Goal: Transaction & Acquisition: Book appointment/travel/reservation

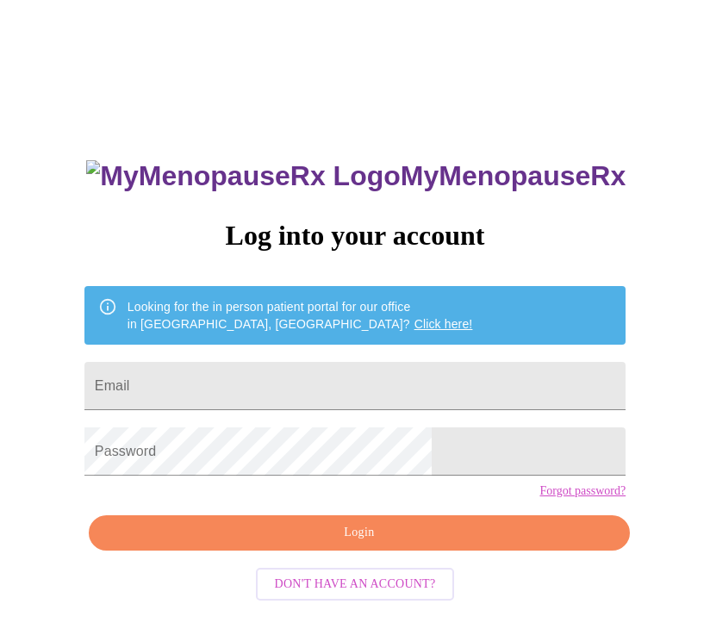
scroll to position [17, 0]
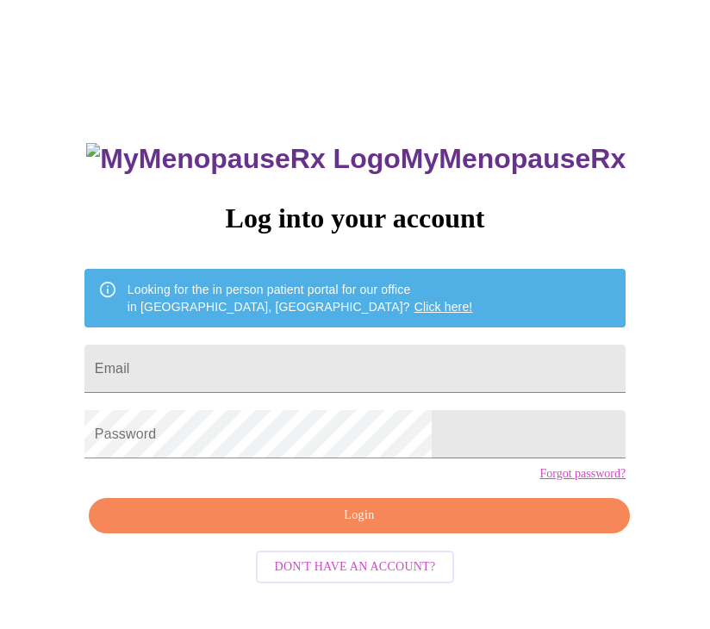
click at [376, 578] on span "Don't have an account?" at bounding box center [355, 568] width 161 height 22
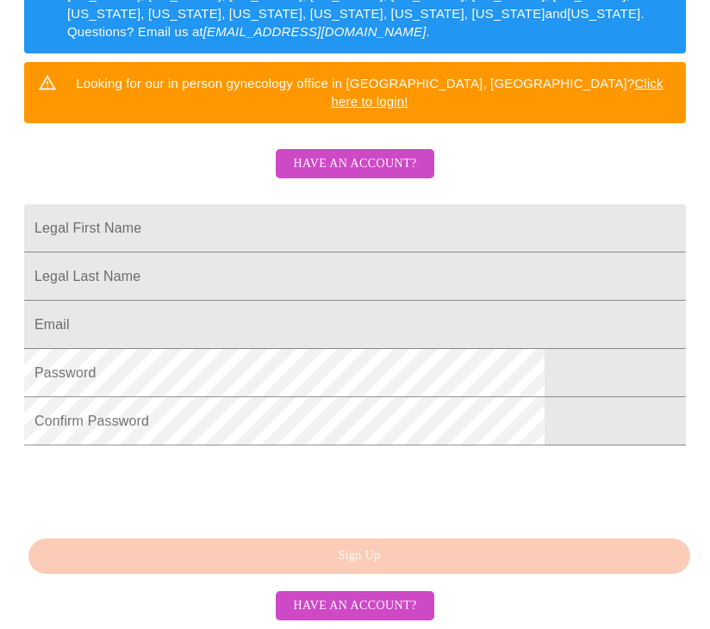
scroll to position [426, 0]
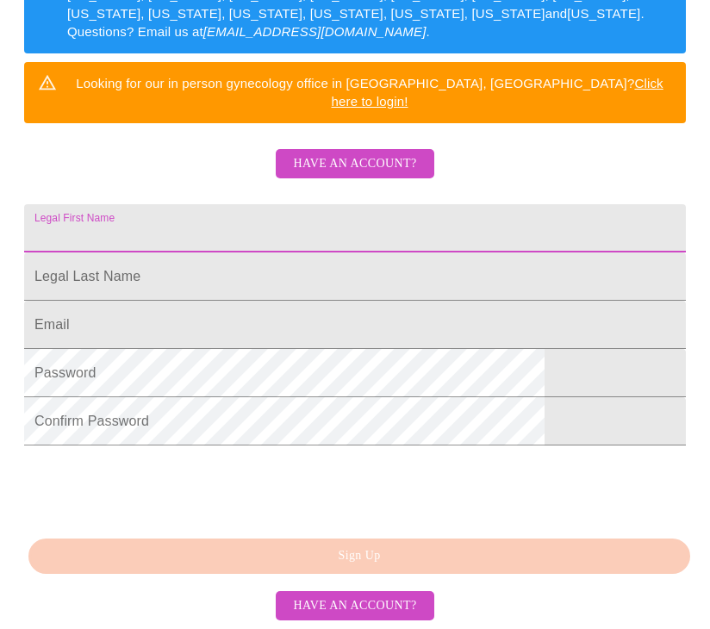
click at [283, 204] on input "Legal First Name" at bounding box center [355, 228] width 662 height 48
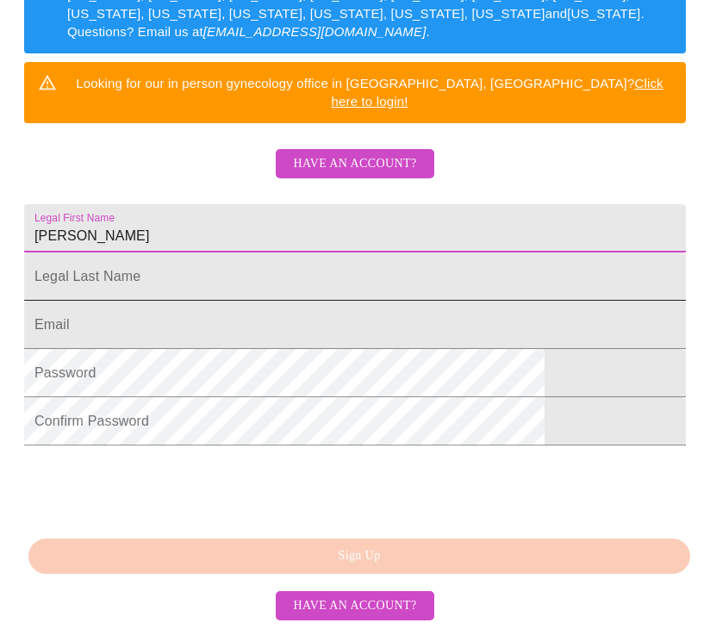
type input "Magaly"
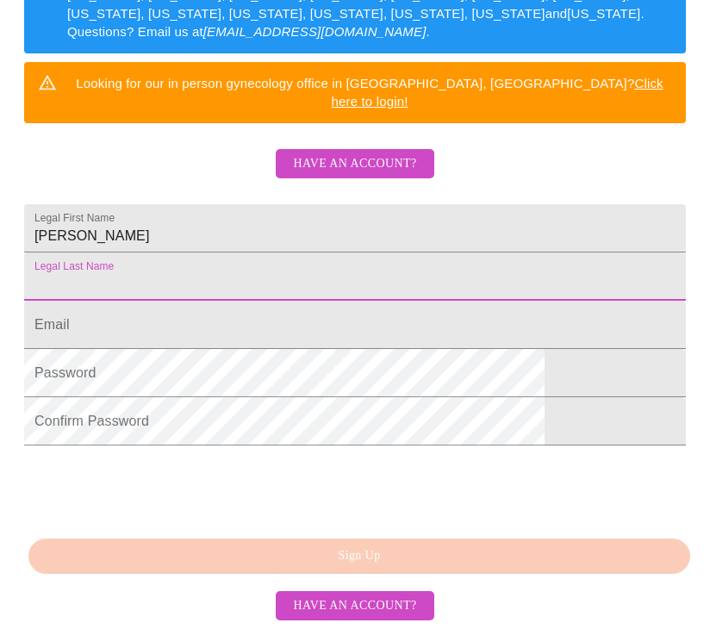
click at [283, 252] on input "Legal First Name" at bounding box center [355, 276] width 662 height 48
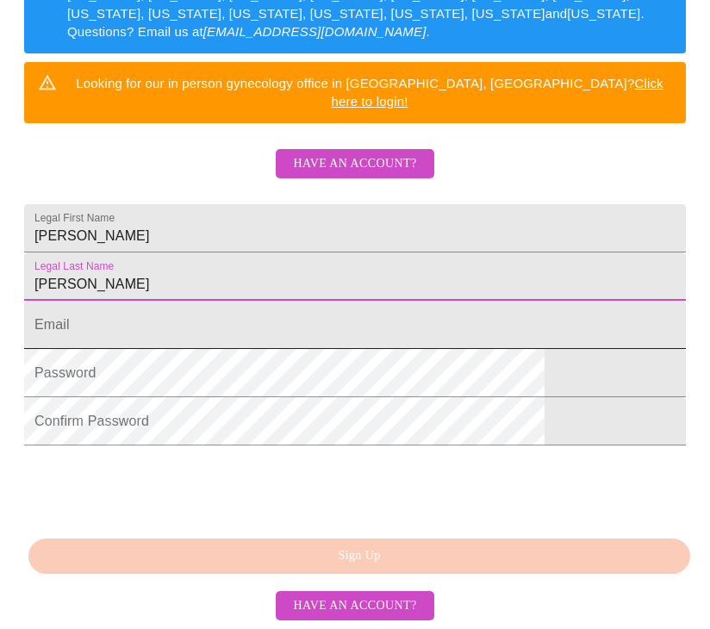
type input "Passos-Hoke"
click at [246, 301] on input "Legal First Name" at bounding box center [355, 325] width 662 height 48
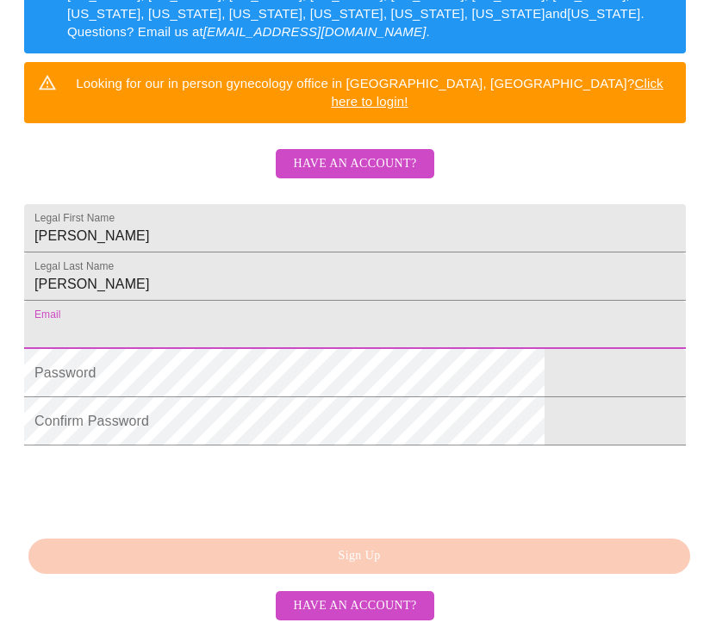
type input "magapassohoke@gmail.com"
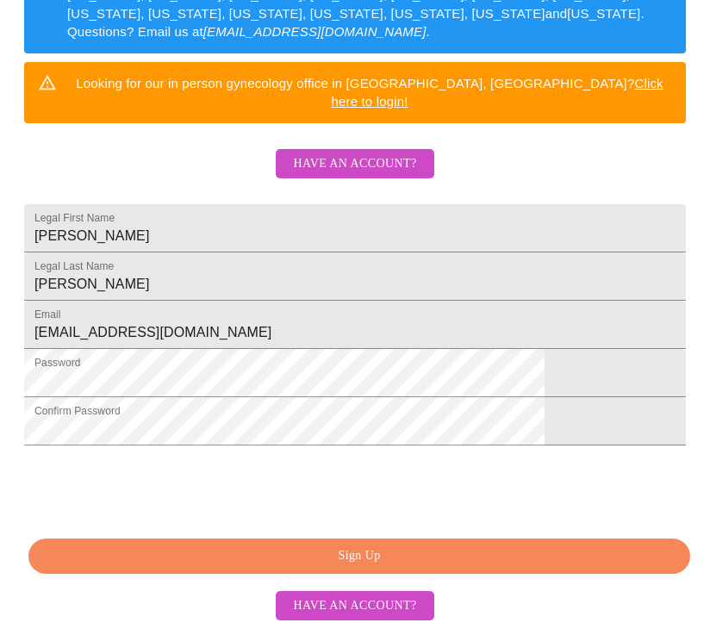
click at [290, 550] on span "Sign Up" at bounding box center [359, 556] width 622 height 22
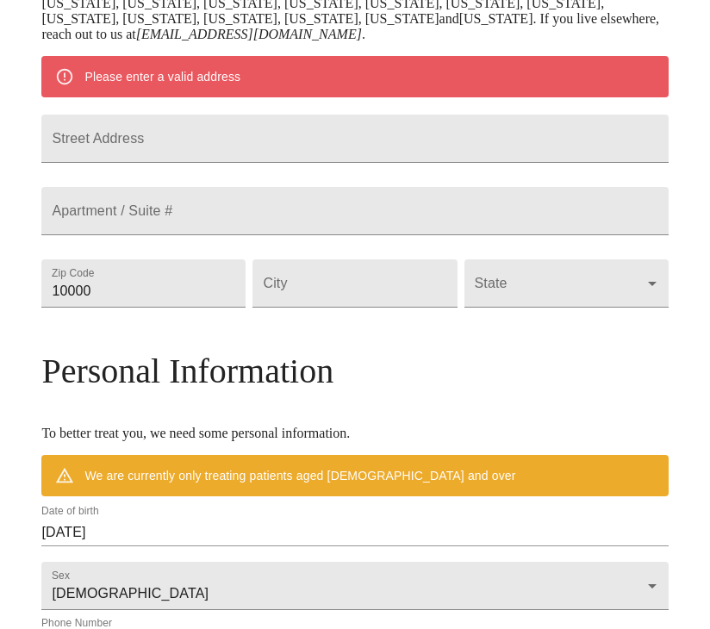
scroll to position [358, 0]
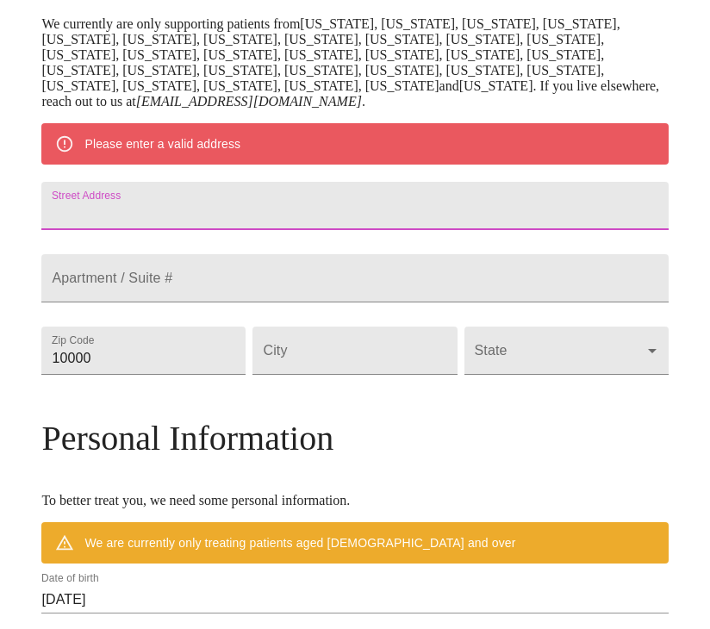
click at [482, 230] on input "Street Address" at bounding box center [354, 206] width 626 height 48
click at [223, 230] on input "1037 Briarbrool Dr" at bounding box center [354, 206] width 626 height 48
click at [249, 230] on input "1037 Briarbrook Dr" at bounding box center [354, 206] width 626 height 48
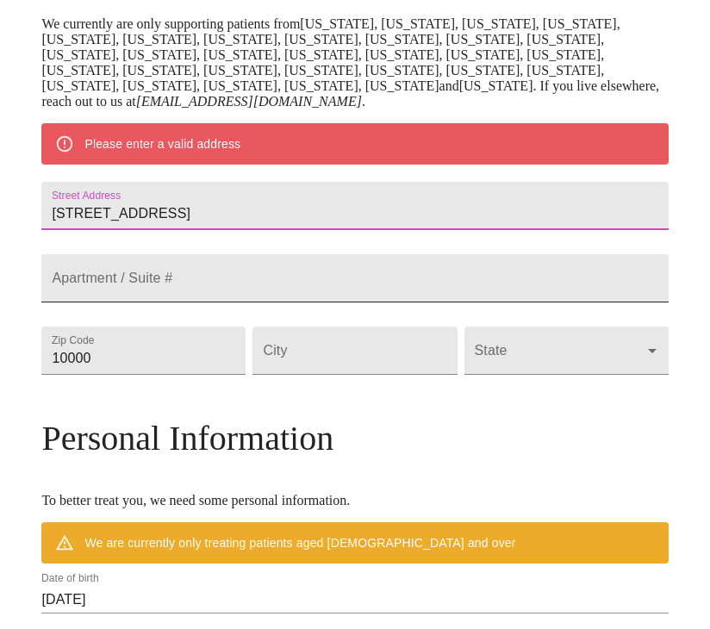
type input "1037 Briarbrook Dr."
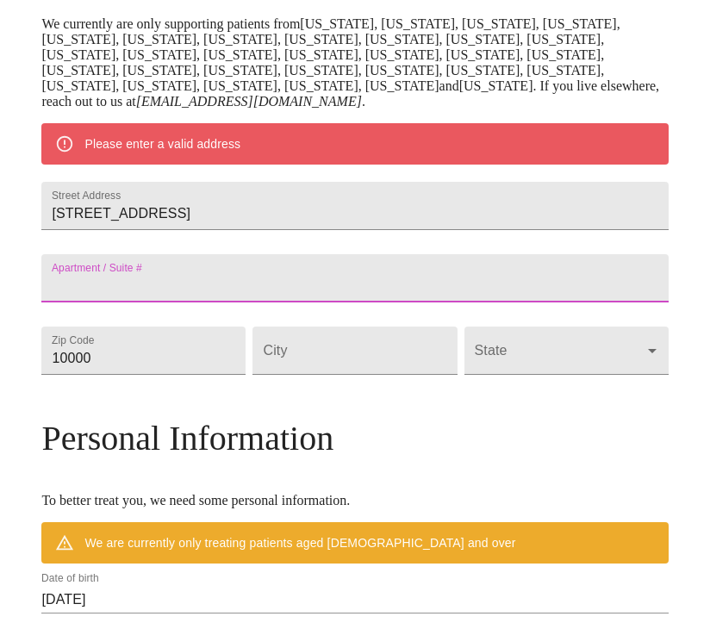
click at [202, 302] on input "Street Address" at bounding box center [354, 278] width 626 height 48
type input "1A"
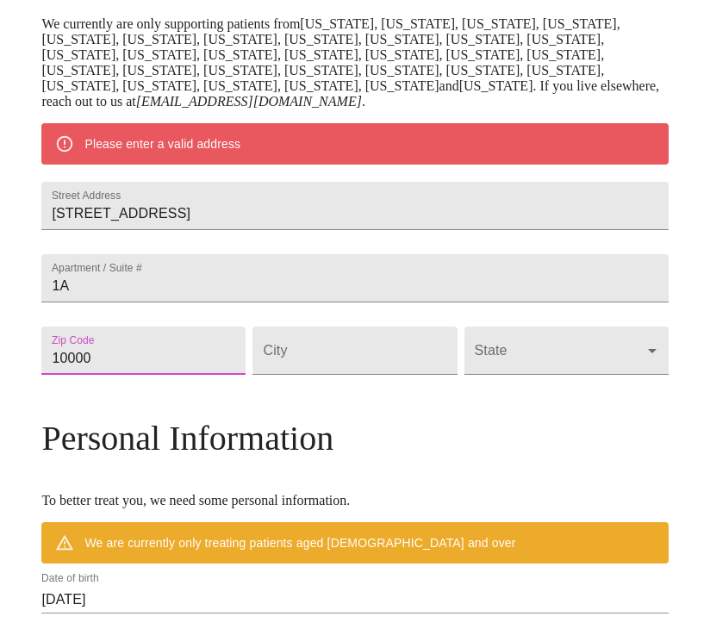
click at [194, 375] on input "10000" at bounding box center [143, 351] width 204 height 48
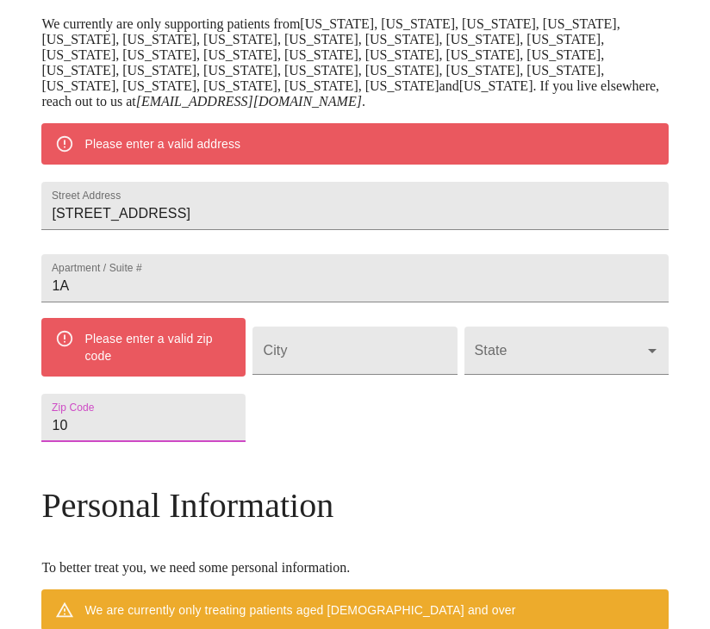
type input "1"
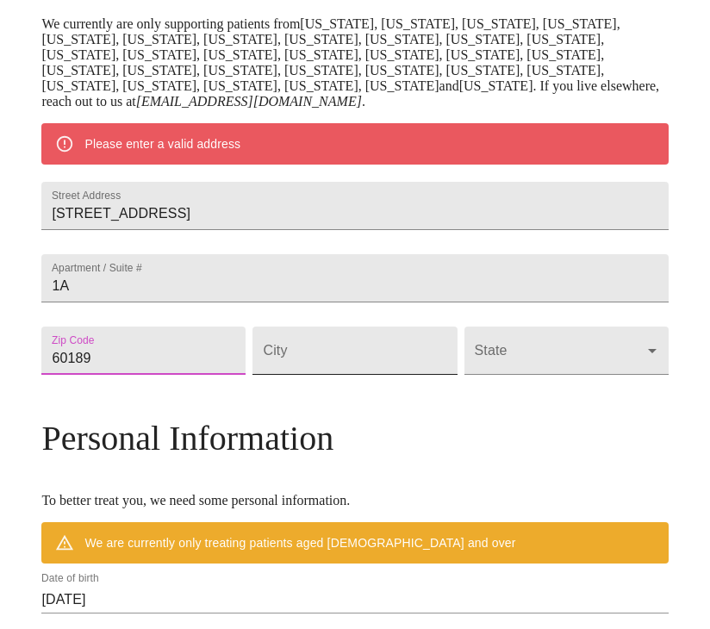
type input "60189"
click at [324, 375] on input "Street Address" at bounding box center [354, 351] width 204 height 48
type input "Wheaton"
click at [474, 423] on body "MyMenopauseRx Welcome to MyMenopauseRx Since it's your first time here, you'll …" at bounding box center [355, 351] width 696 height 1405
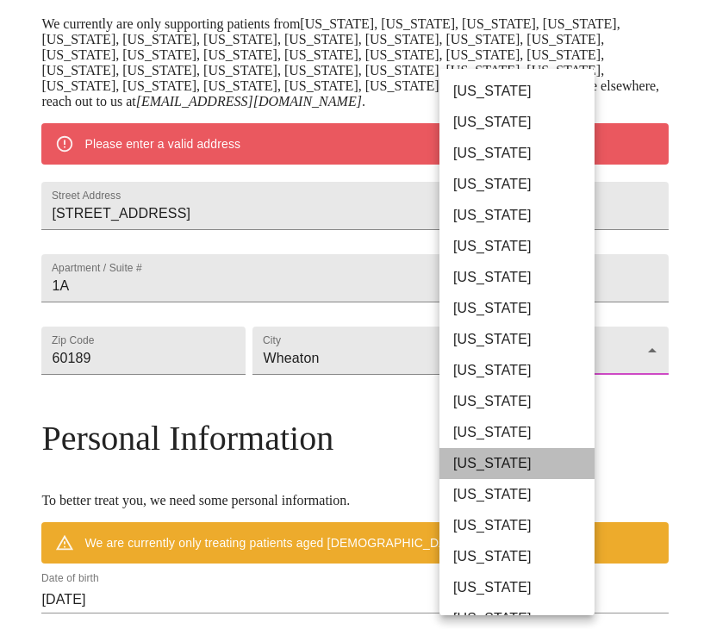
click at [476, 457] on li "[US_STATE]" at bounding box center [516, 463] width 155 height 31
type input "[US_STATE]"
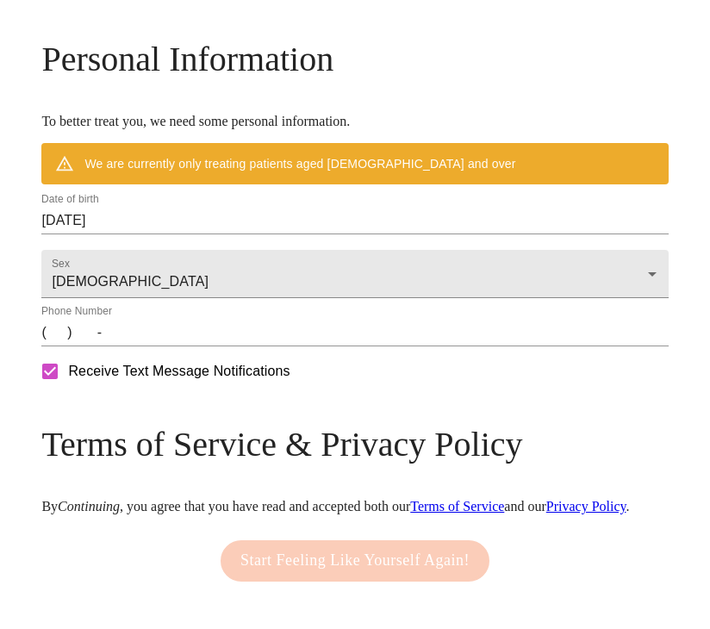
scroll to position [696, 0]
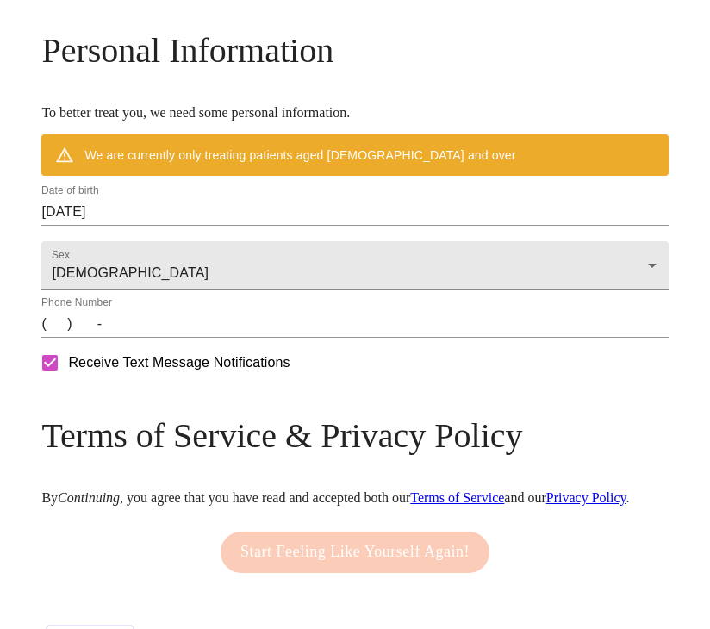
click at [329, 226] on input "08/29/2025" at bounding box center [354, 212] width 626 height 28
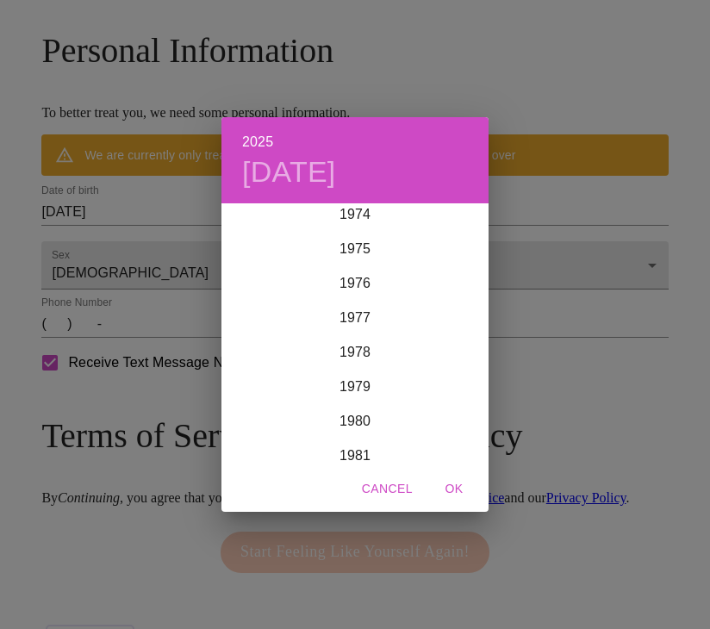
scroll to position [2577, 0]
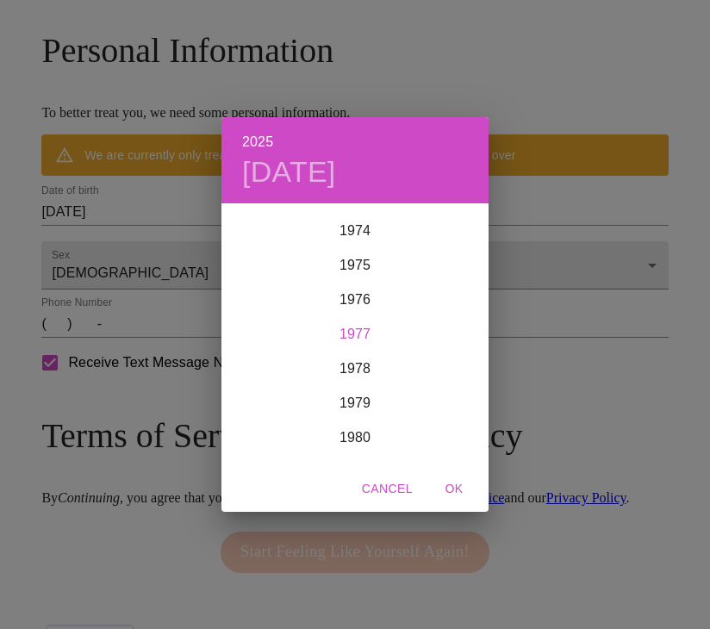
click at [372, 333] on div "1977" at bounding box center [354, 334] width 267 height 34
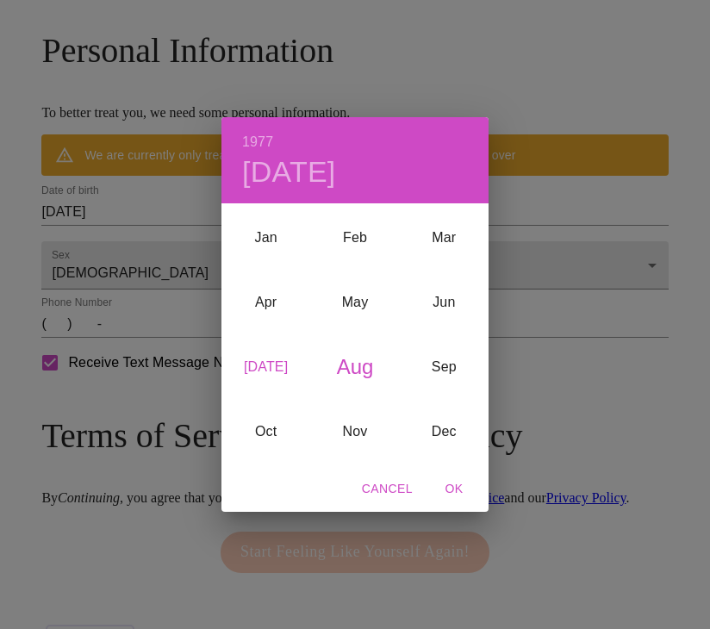
click at [269, 370] on div "Jul" at bounding box center [265, 367] width 89 height 65
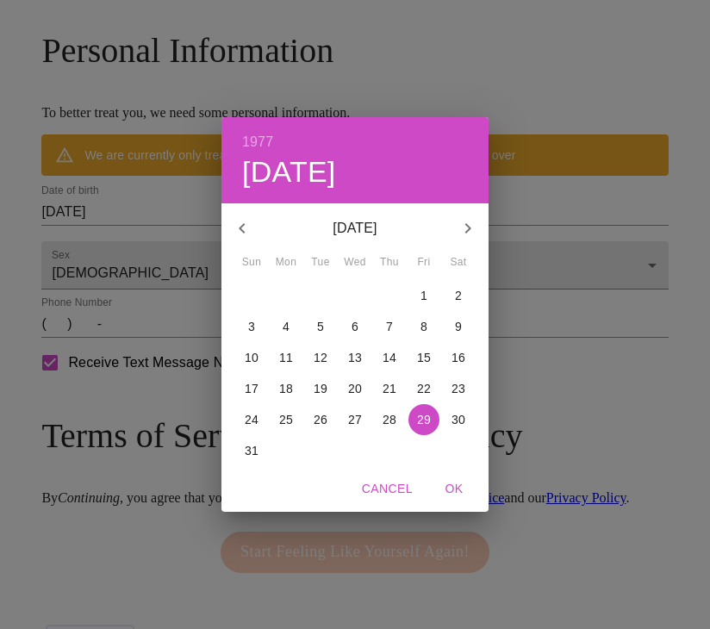
click at [460, 295] on p "2" at bounding box center [458, 295] width 7 height 17
click at [453, 480] on span "OK" at bounding box center [453, 489] width 41 height 22
type input "07/02/1977"
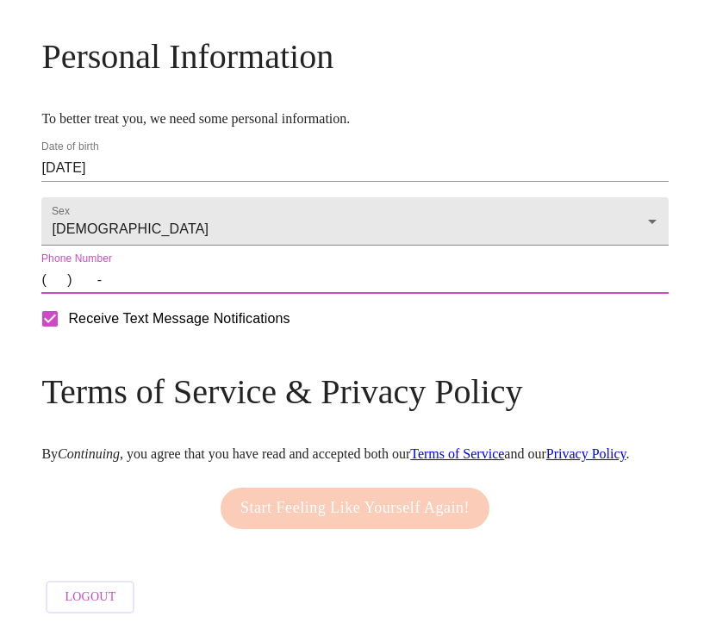
click at [139, 294] on input "(   )    -" at bounding box center [354, 280] width 626 height 28
type input "(224) 704-6791"
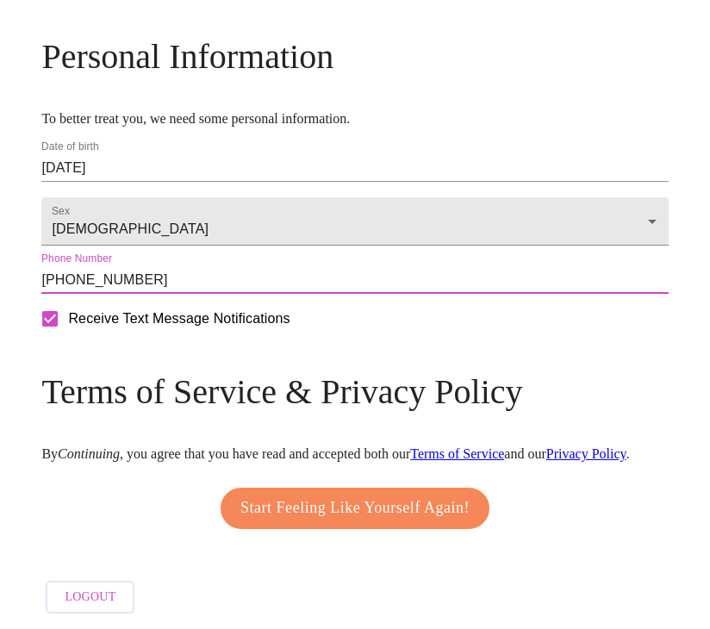
scroll to position [820, 0]
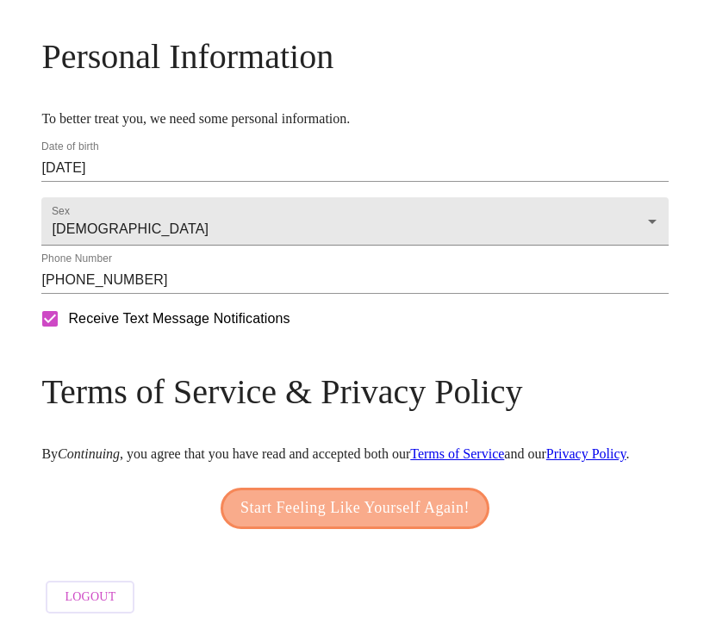
click at [378, 505] on span "Start Feeling Like Yourself Again!" at bounding box center [354, 508] width 229 height 28
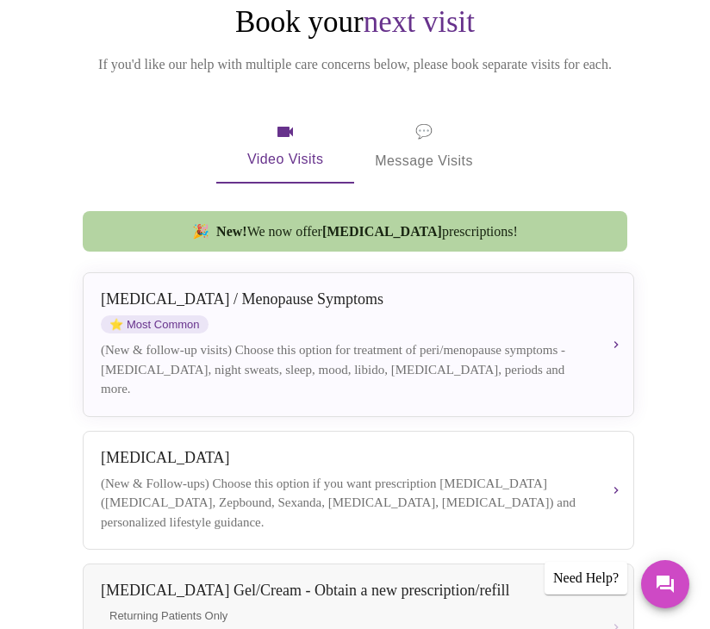
scroll to position [234, 0]
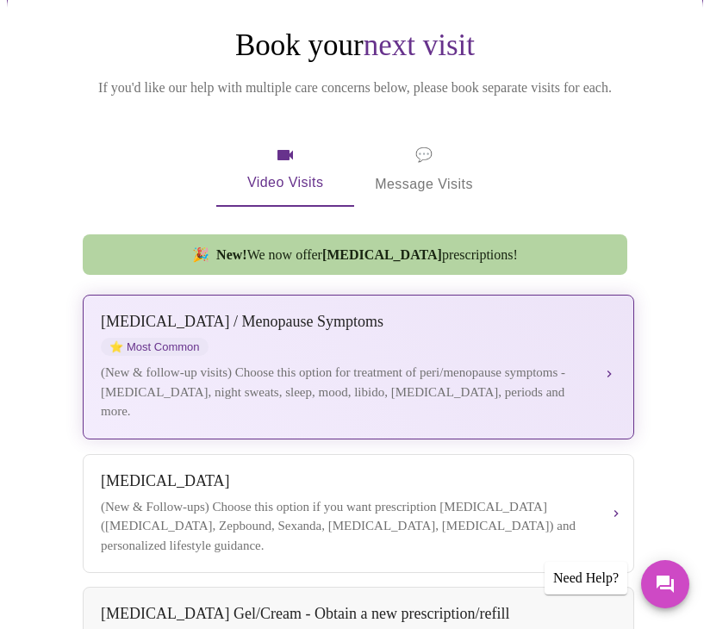
click at [586, 376] on div "(New & follow-up visits) Choose this option for treatment of peri/menopause sym…" at bounding box center [345, 392] width 488 height 59
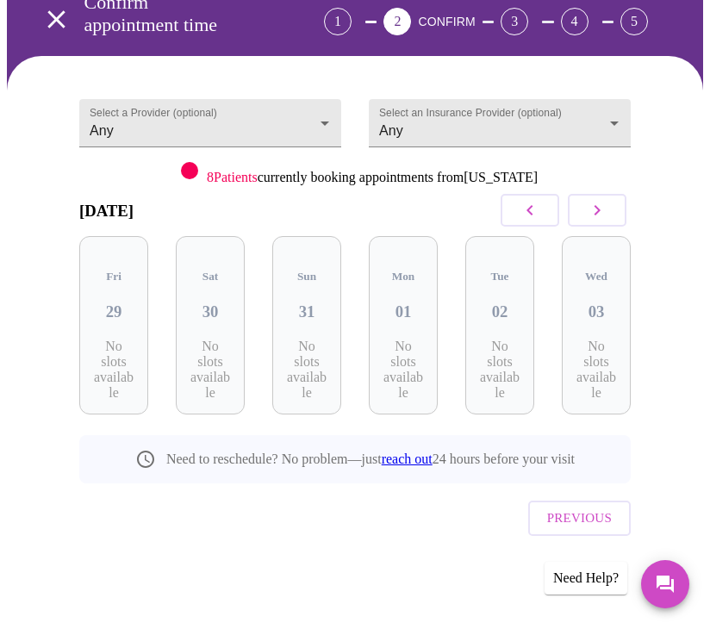
scroll to position [114, 0]
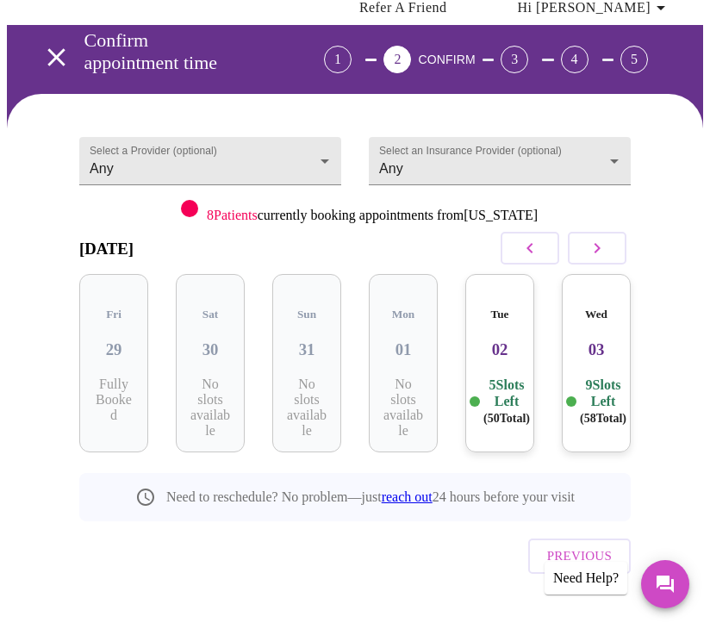
click at [625, 244] on button "button" at bounding box center [597, 248] width 59 height 33
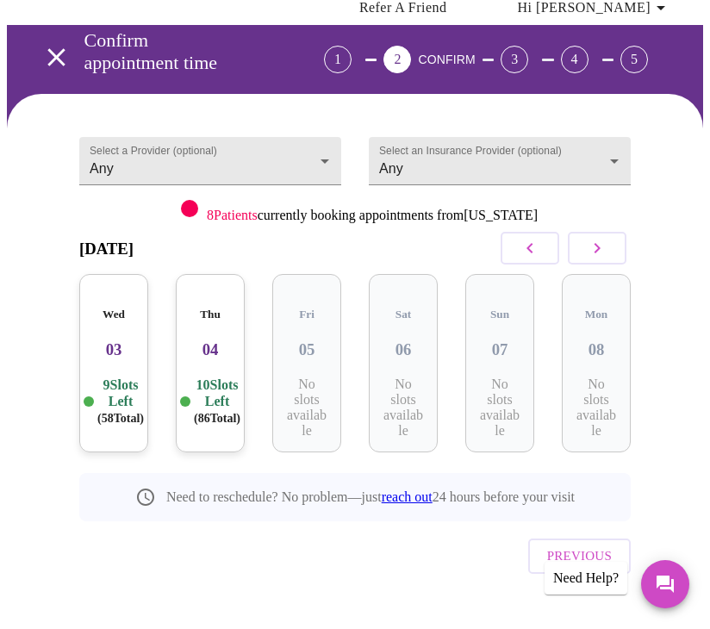
click at [625, 244] on button "button" at bounding box center [597, 248] width 59 height 33
click at [625, 246] on button "button" at bounding box center [597, 248] width 59 height 33
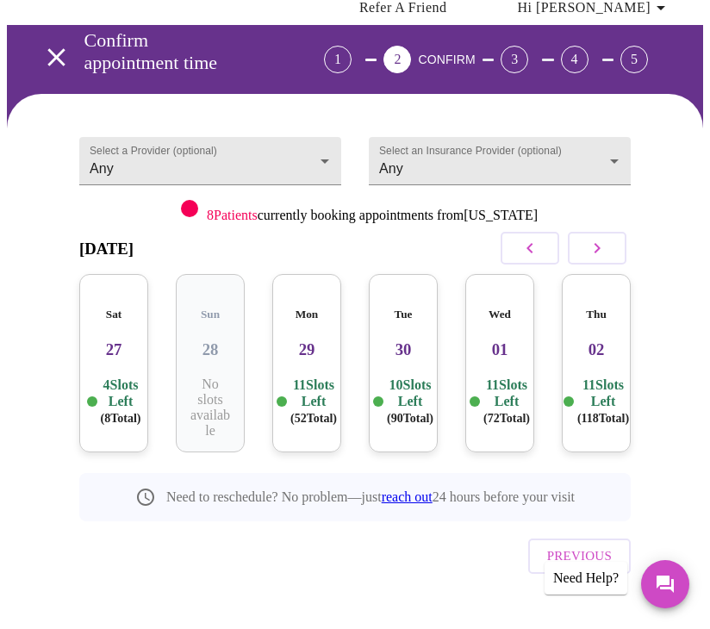
click at [594, 340] on h3 "02" at bounding box center [595, 349] width 41 height 19
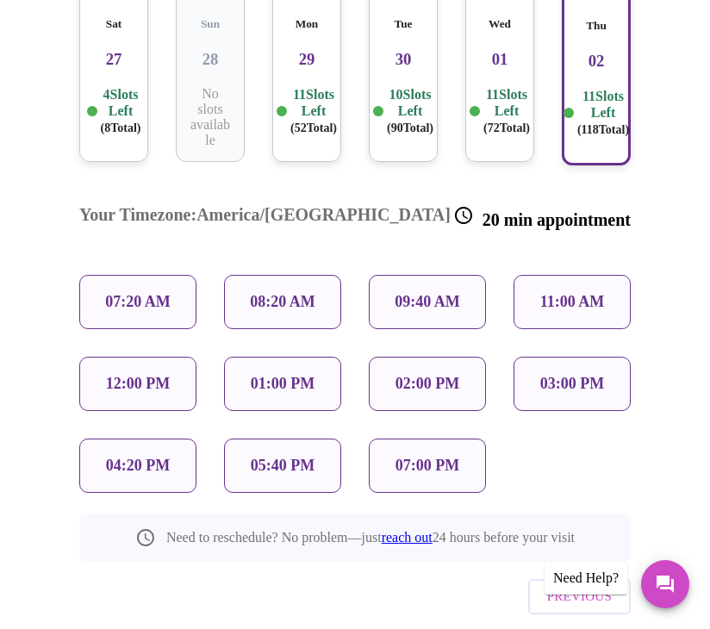
scroll to position [408, 0]
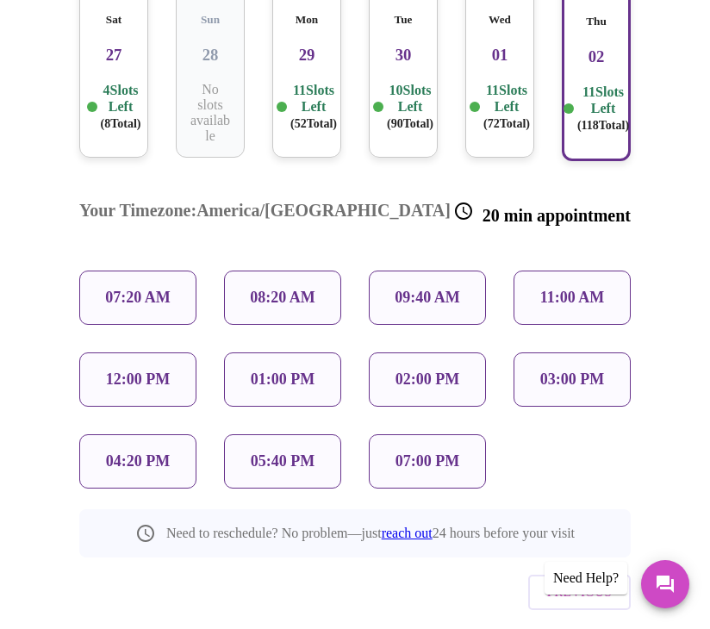
click at [115, 99] on p "4 Slots Left ( 8 Total)" at bounding box center [121, 107] width 40 height 50
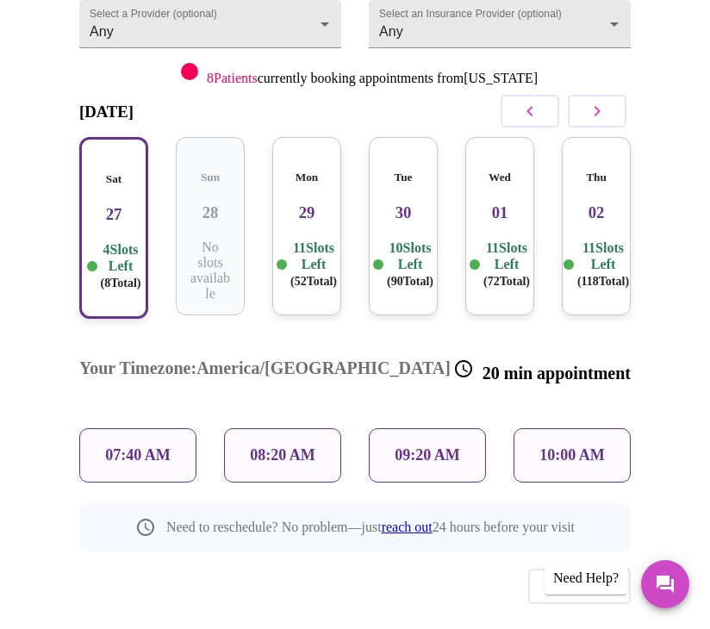
click at [579, 446] on p "10:00 AM" at bounding box center [571, 455] width 65 height 18
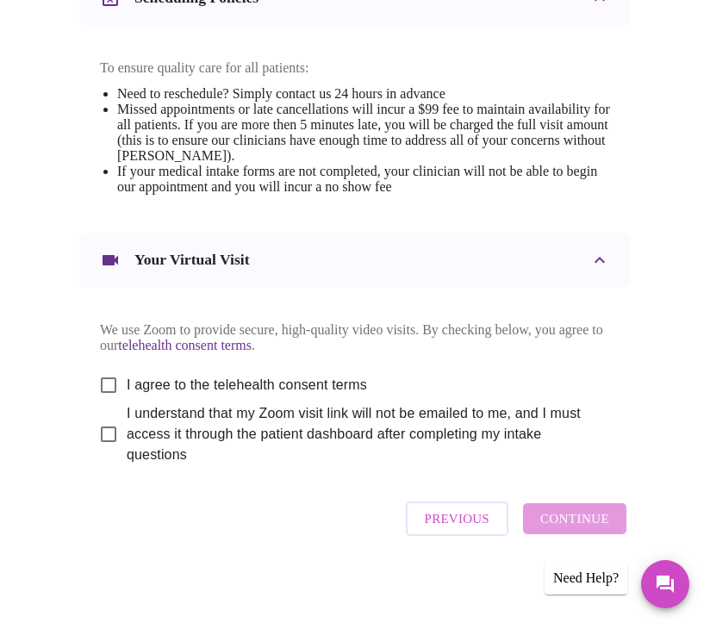
scroll to position [929, 0]
click at [137, 375] on span "I agree to the telehealth consent terms" at bounding box center [247, 385] width 240 height 21
click at [127, 371] on input "I agree to the telehealth consent terms" at bounding box center [108, 385] width 36 height 36
checkbox input "true"
click at [146, 421] on span "I understand that my Zoom visit link will not be emailed to me, and I must acce…" at bounding box center [362, 434] width 470 height 62
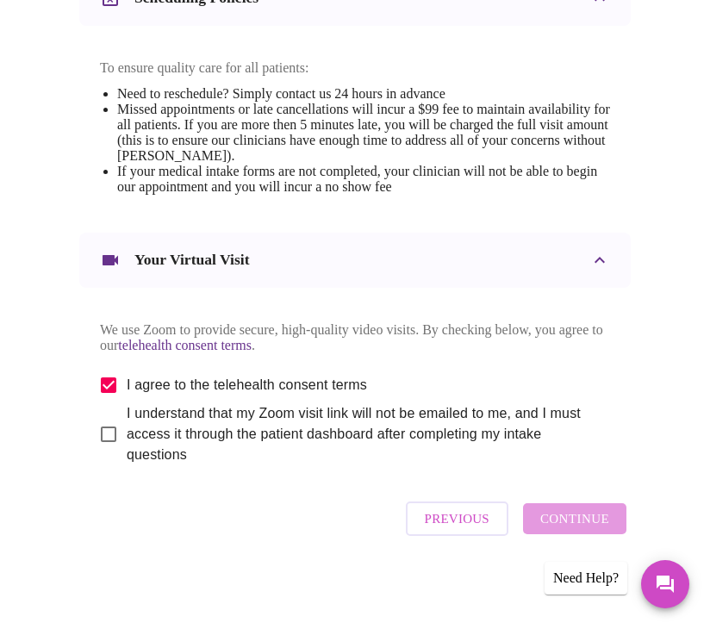
click at [127, 421] on input "I understand that my Zoom visit link will not be emailed to me, and I must acce…" at bounding box center [108, 434] width 36 height 36
checkbox input "true"
click at [555, 530] on span "Continue" at bounding box center [574, 518] width 69 height 22
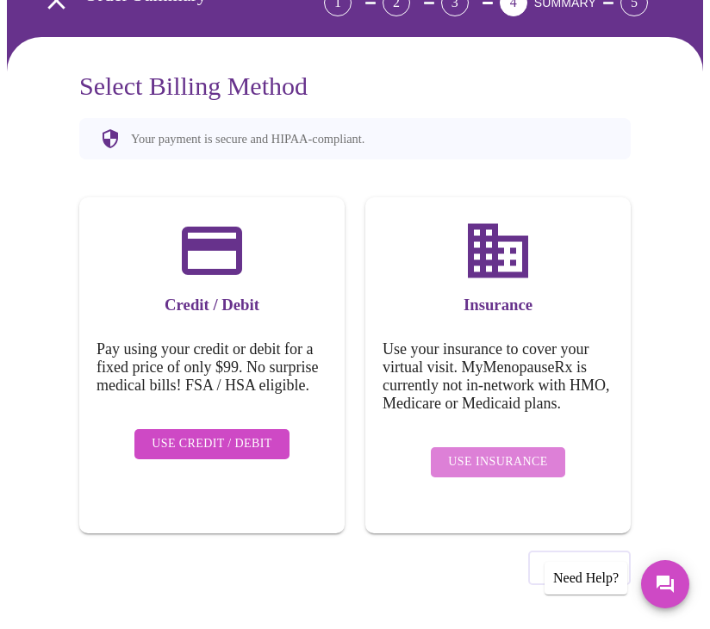
click at [518, 453] on span "Use Insurance" at bounding box center [497, 462] width 99 height 22
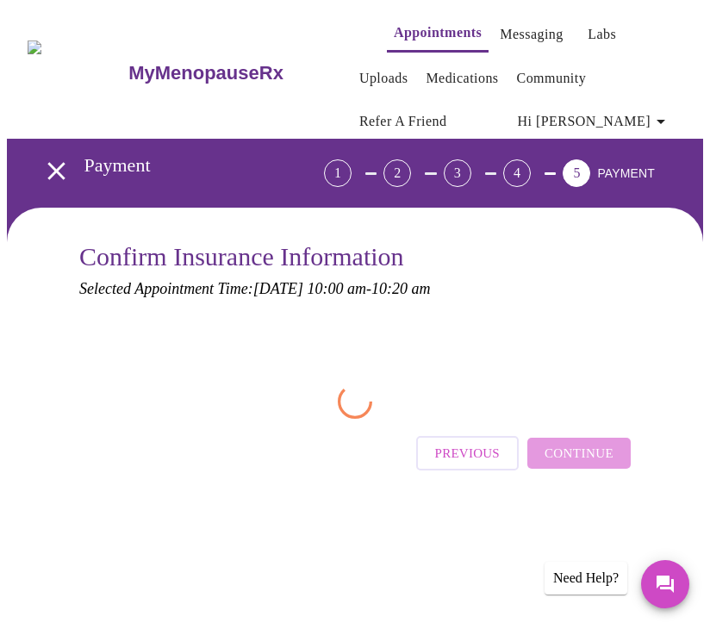
scroll to position [0, 0]
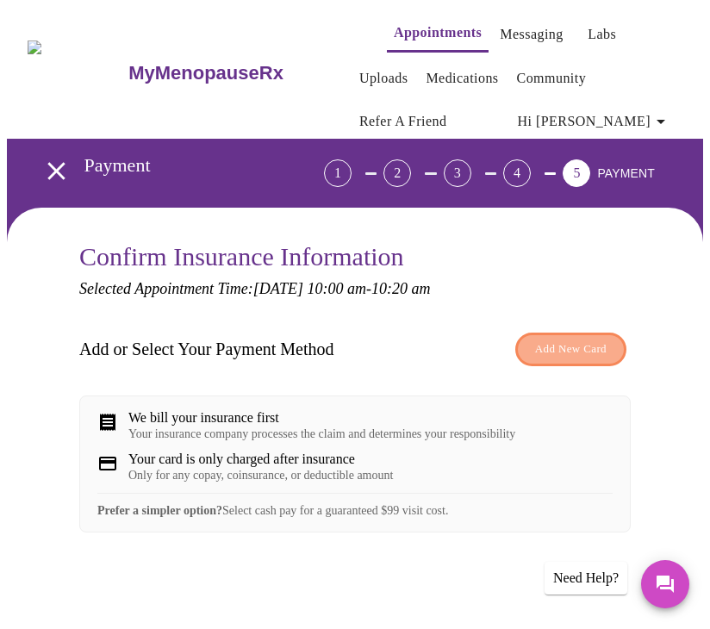
click at [563, 359] on button "Add New Card" at bounding box center [570, 350] width 111 height 34
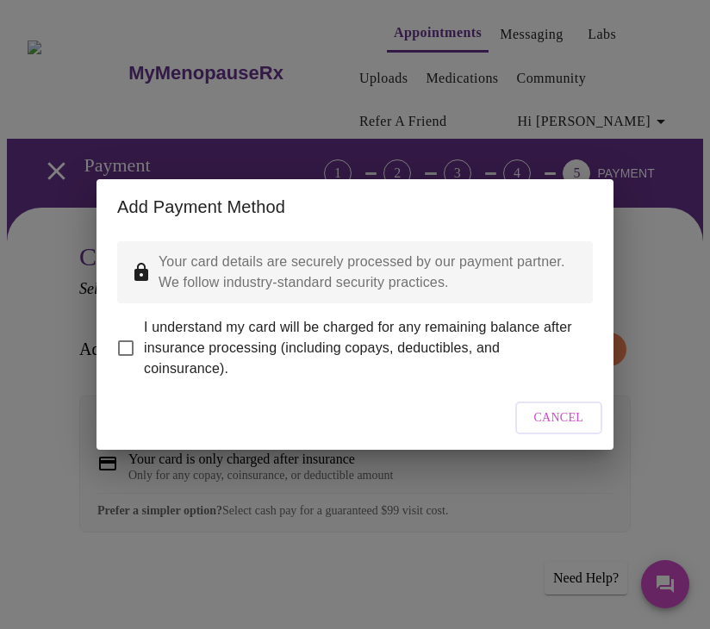
click at [139, 333] on input "I understand my card will be charged for any remaining balance after insurance …" at bounding box center [126, 348] width 36 height 36
checkbox input "true"
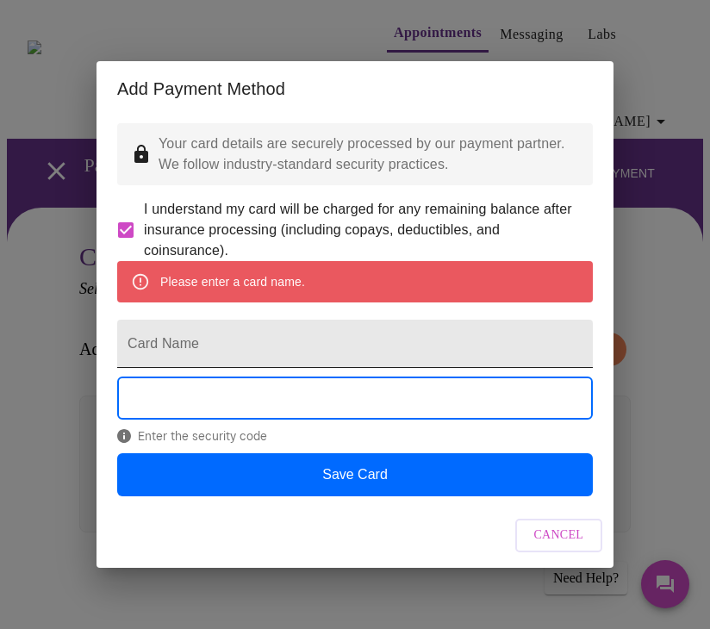
click at [365, 331] on input "Card Name" at bounding box center [355, 344] width 476 height 48
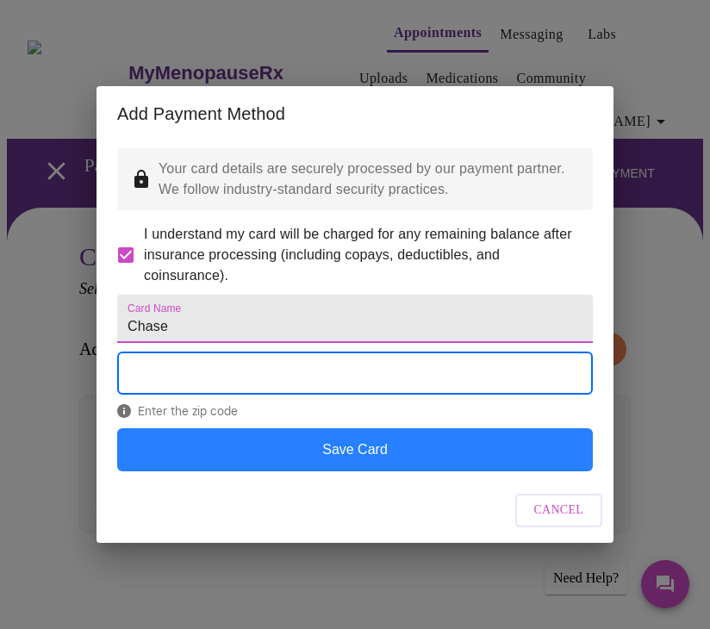
type input "Chase"
click at [340, 471] on button "Save Card" at bounding box center [355, 449] width 476 height 43
click at [418, 467] on button "Save Card" at bounding box center [355, 449] width 476 height 43
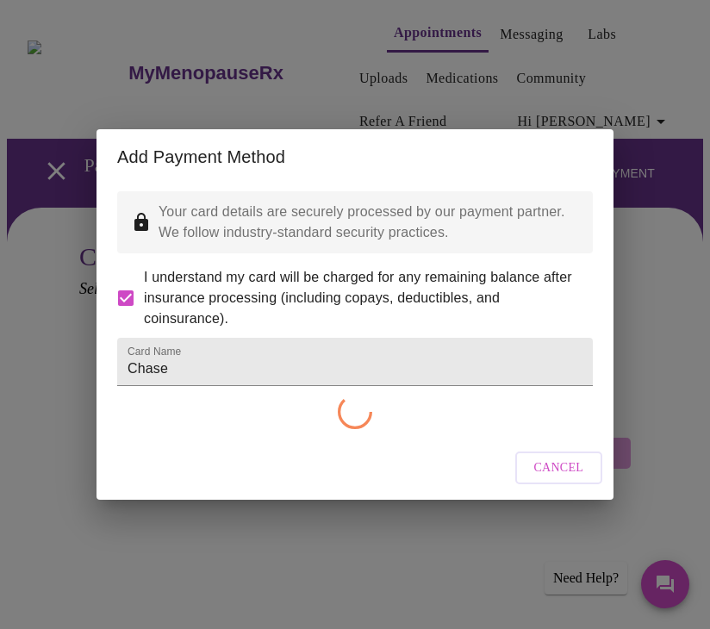
checkbox input "false"
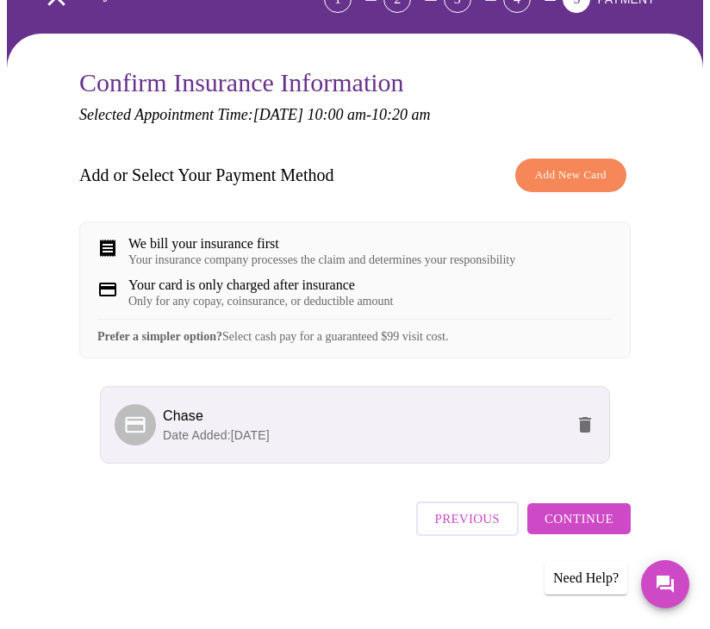
scroll to position [186, 0]
click at [592, 527] on span "Continue" at bounding box center [578, 518] width 69 height 22
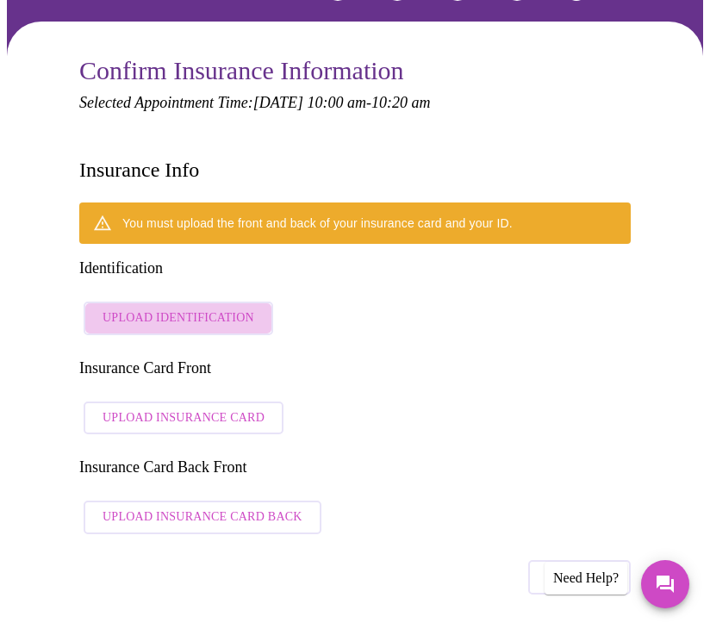
click at [215, 308] on span "Upload Identification" at bounding box center [179, 319] width 152 height 22
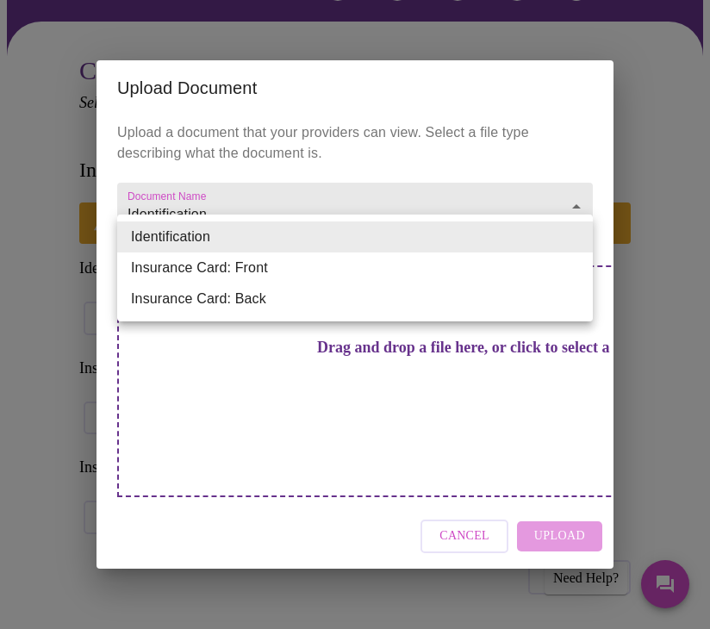
click at [268, 229] on li "Identification" at bounding box center [355, 236] width 476 height 31
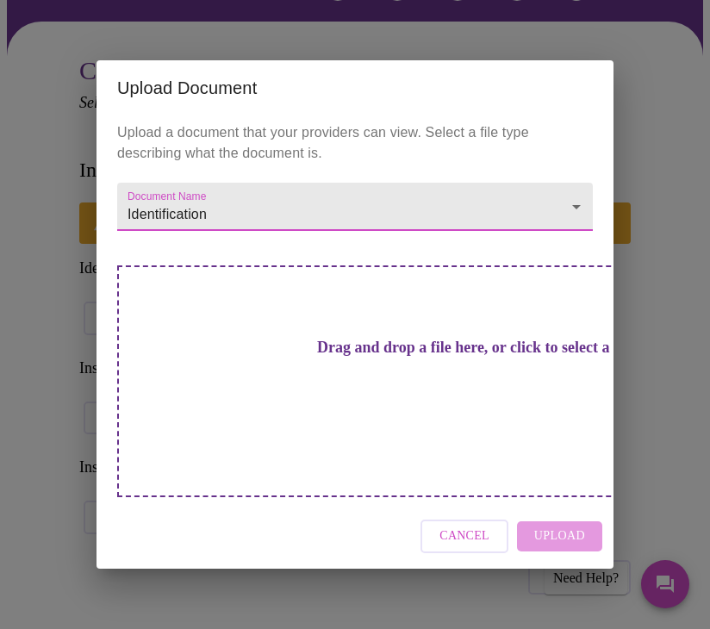
click at [326, 357] on h3 "Drag and drop a file here, or click to select a file" at bounding box center [476, 348] width 476 height 18
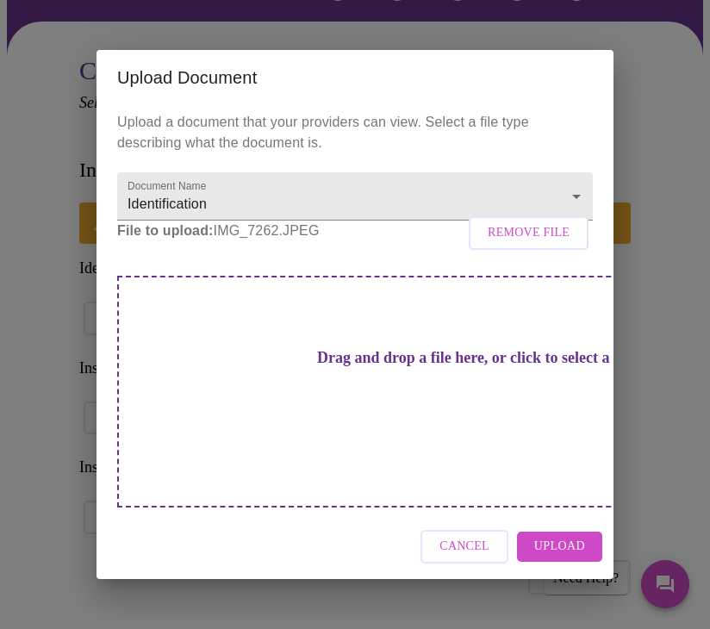
click at [257, 241] on p "File to upload: IMG_7262.JPEG Remove File" at bounding box center [355, 231] width 476 height 21
click at [513, 244] on span "Remove File" at bounding box center [529, 233] width 82 height 22
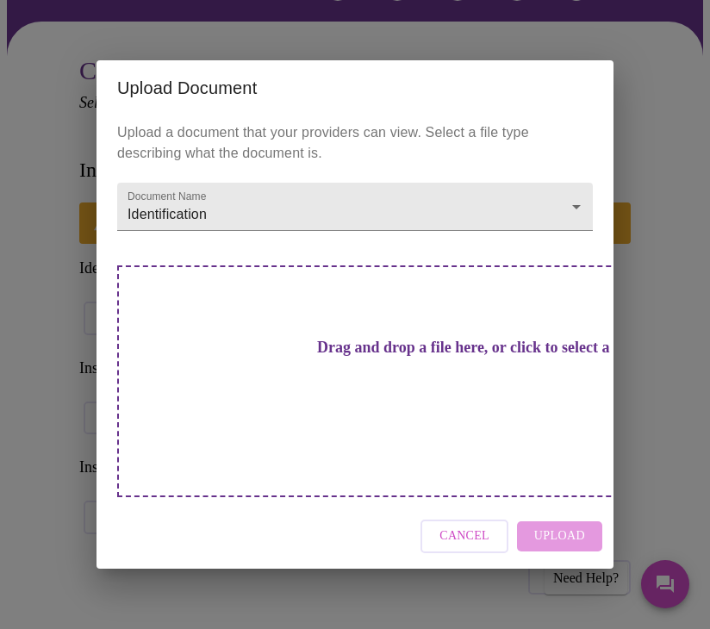
click at [394, 357] on h3 "Drag and drop a file here, or click to select a file" at bounding box center [476, 348] width 476 height 18
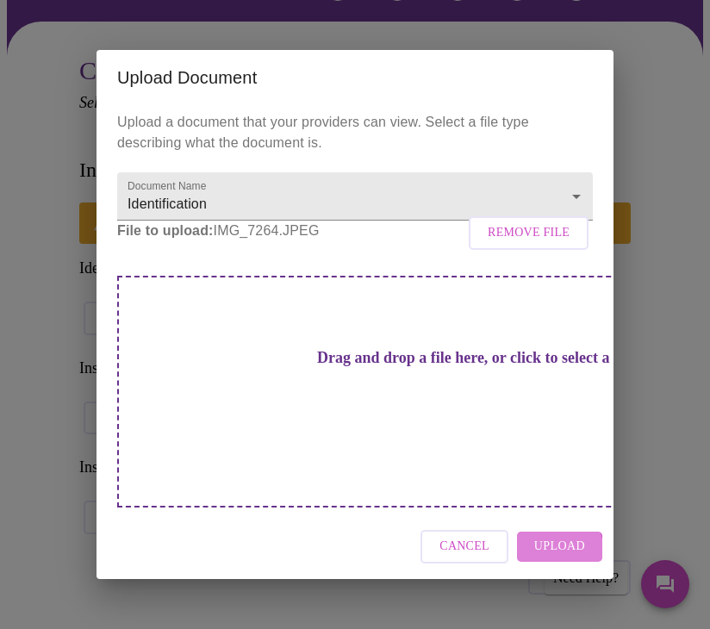
click at [557, 536] on span "Upload" at bounding box center [559, 547] width 51 height 22
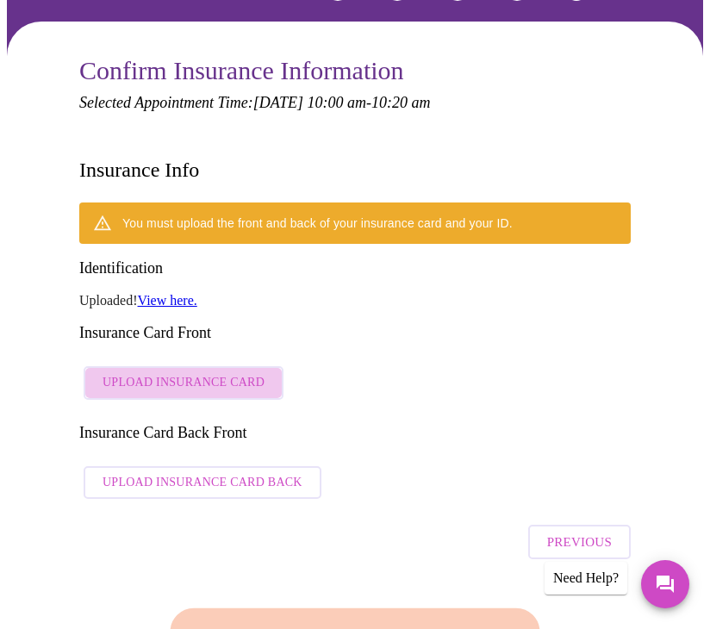
click at [212, 372] on span "Upload Insurance Card" at bounding box center [184, 383] width 162 height 22
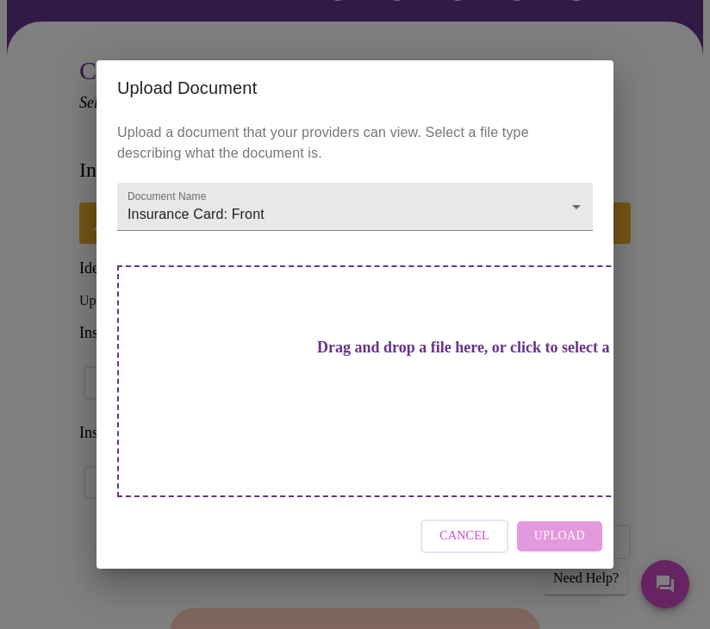
click at [358, 357] on h3 "Drag and drop a file here, or click to select a file" at bounding box center [476, 348] width 476 height 18
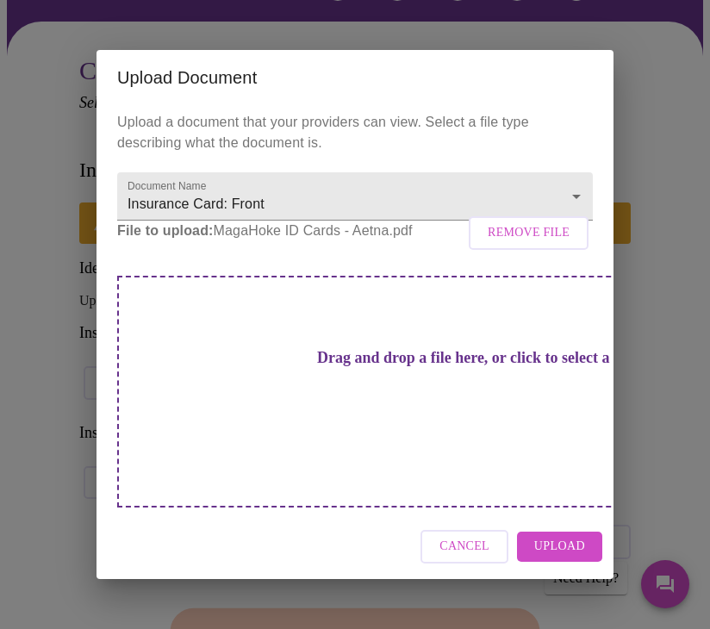
click at [549, 536] on span "Upload" at bounding box center [559, 547] width 51 height 22
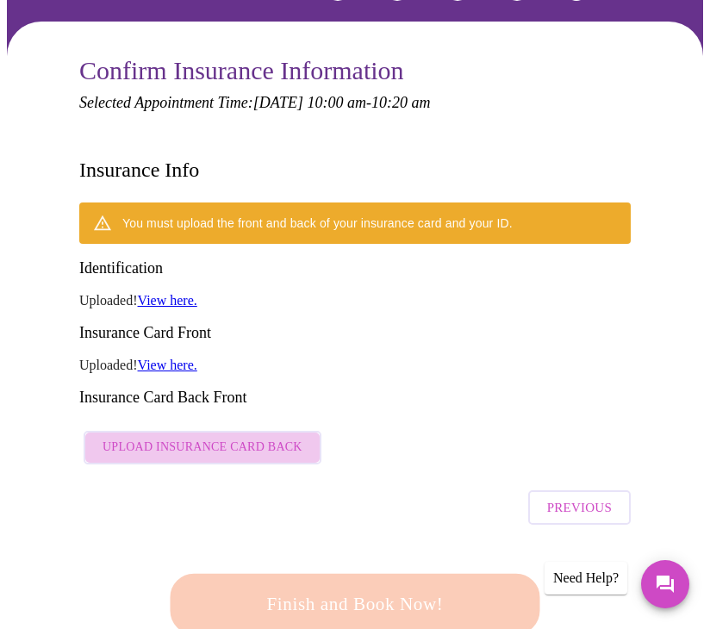
click at [253, 437] on span "Upload Insurance Card Back" at bounding box center [203, 448] width 200 height 22
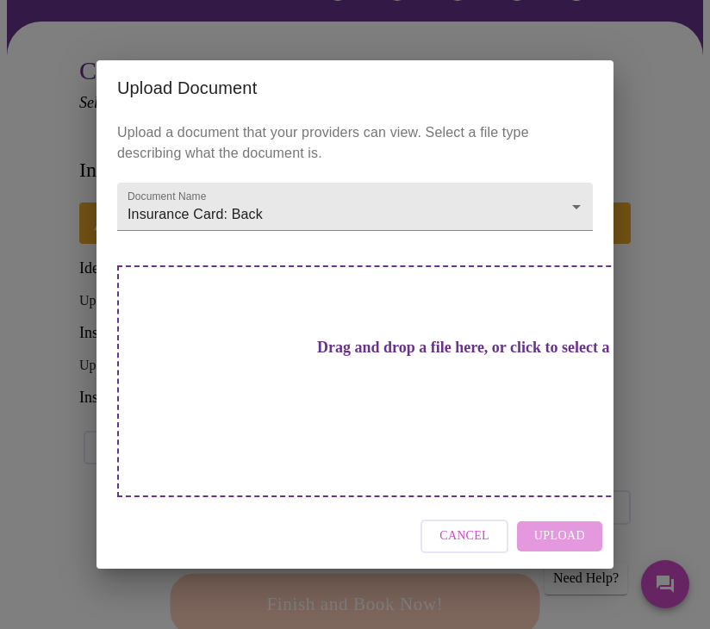
click at [355, 357] on h3 "Drag and drop a file here, or click to select a file" at bounding box center [476, 348] width 476 height 18
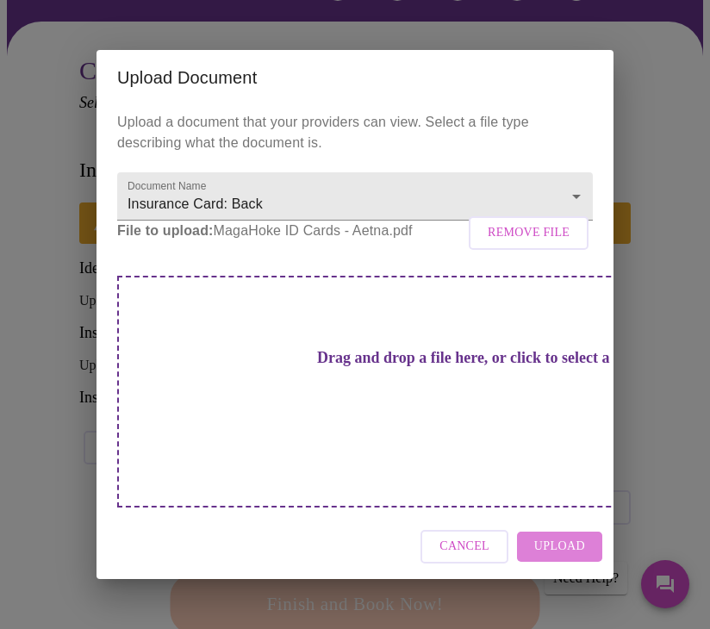
click at [564, 536] on span "Upload" at bounding box center [559, 547] width 51 height 22
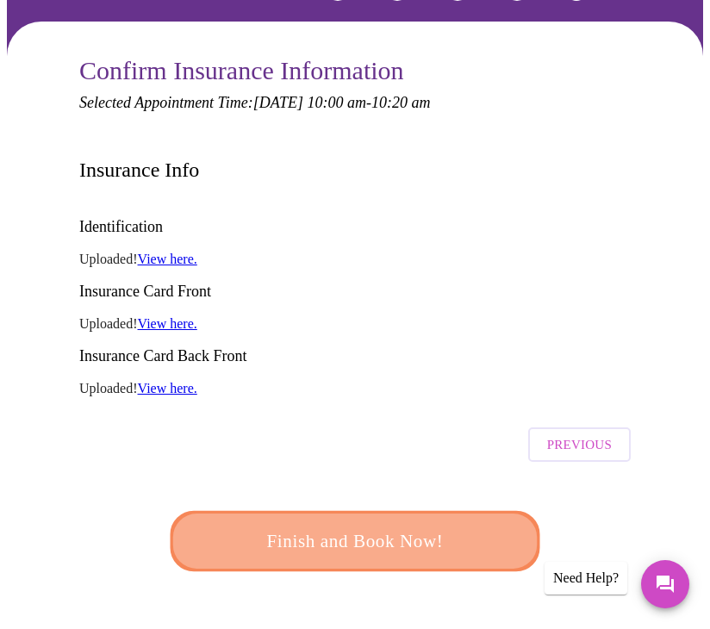
click at [410, 526] on span "Finish and Book Now!" at bounding box center [355, 542] width 319 height 32
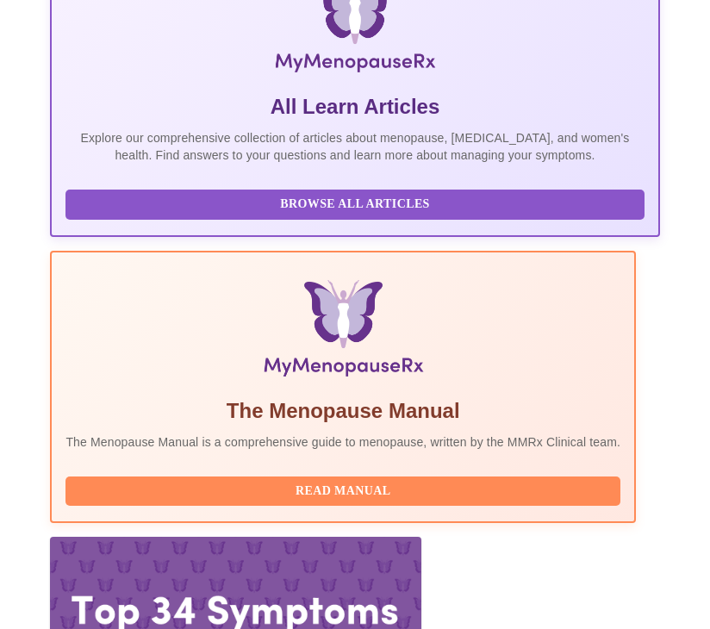
scroll to position [492, 0]
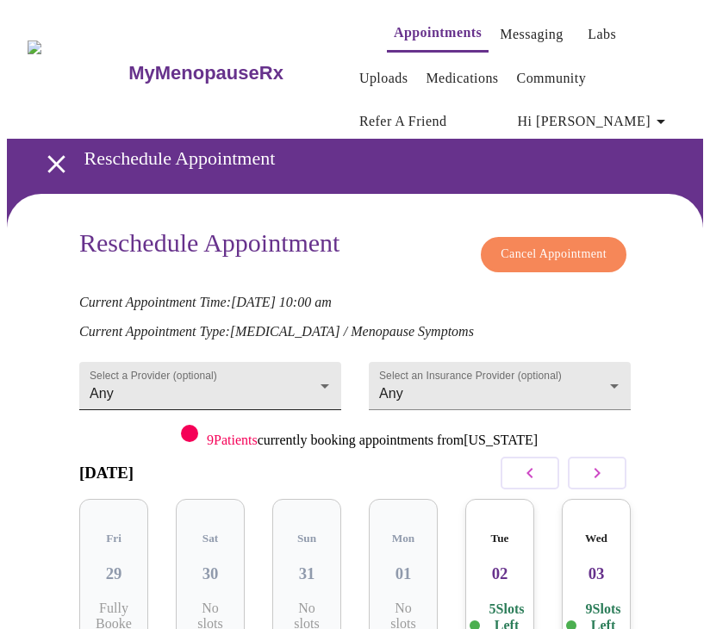
click at [311, 378] on body "MyMenopauseRx Appointments Messaging Labs Uploads Medications Community Refer a…" at bounding box center [355, 415] width 696 height 817
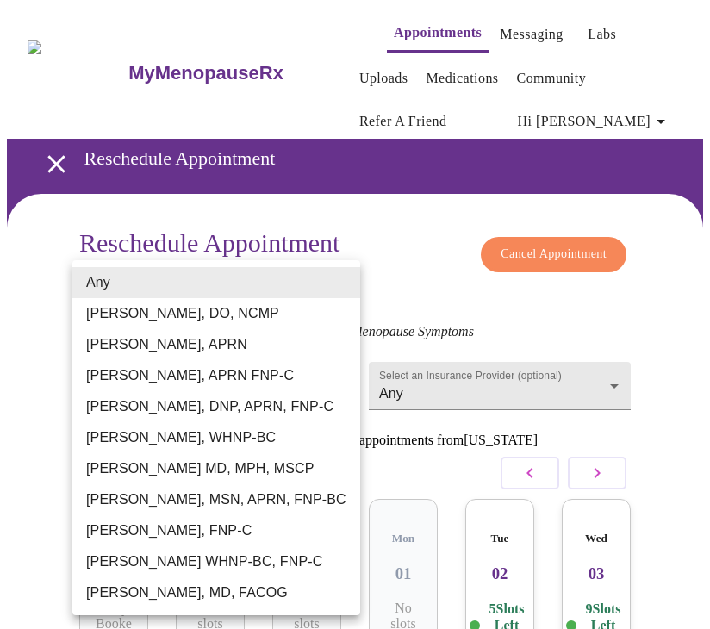
click at [268, 503] on li "[PERSON_NAME], MSN, APRN, FNP-BC" at bounding box center [216, 499] width 288 height 31
type input "[PERSON_NAME], MSN, APRN, FNP-BC"
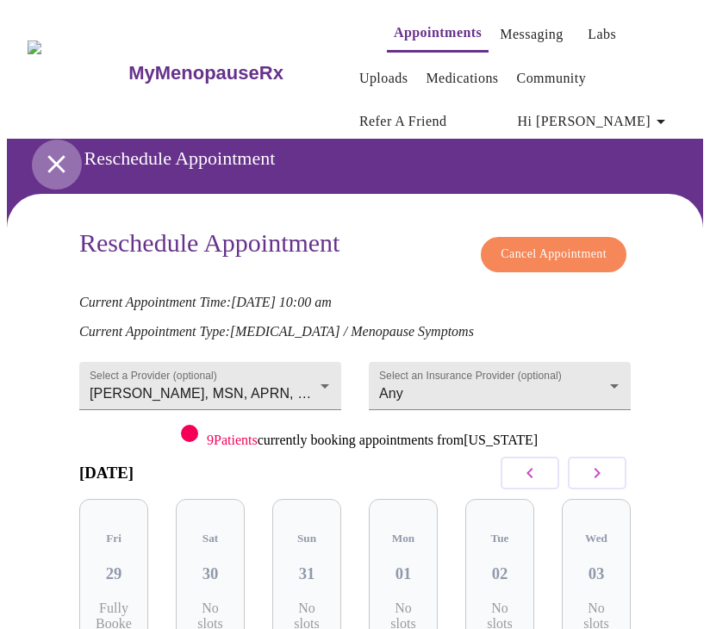
click at [51, 155] on icon "open drawer" at bounding box center [55, 163] width 17 height 17
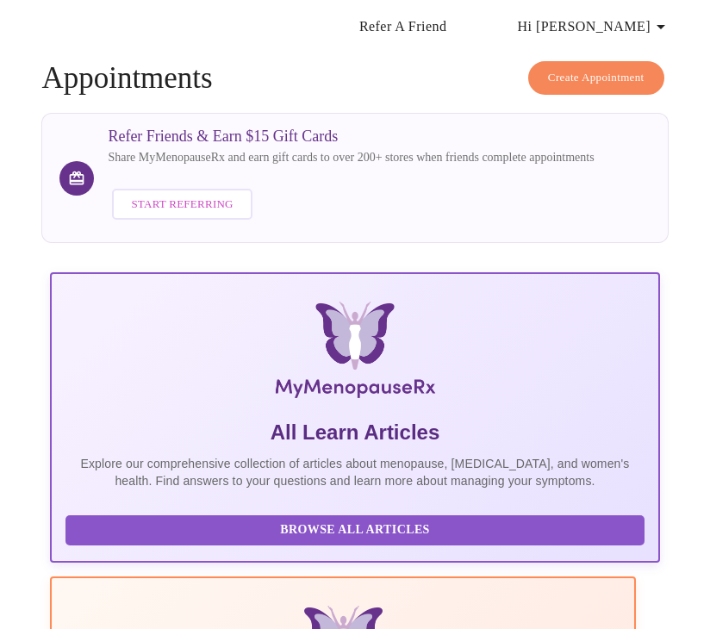
scroll to position [492, 0]
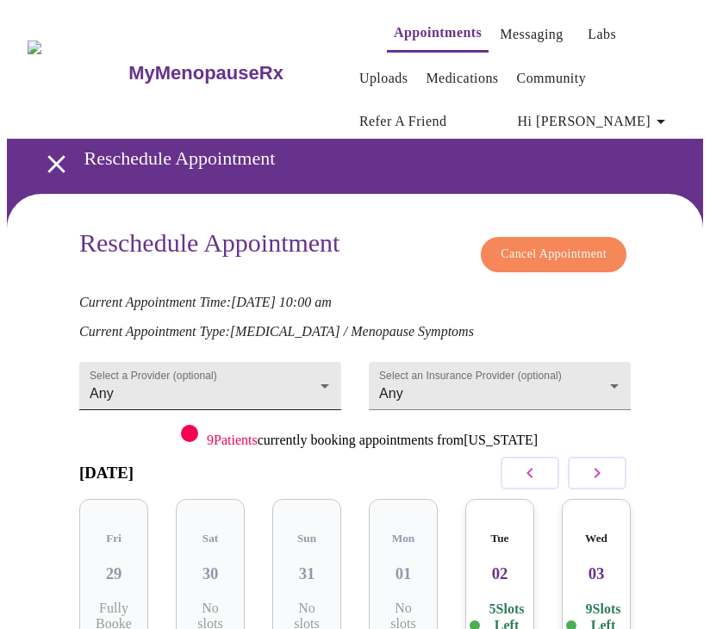
click at [289, 379] on body "MyMenopauseRx Appointments Messaging Labs Uploads Medications Community Refer a…" at bounding box center [355, 415] width 696 height 817
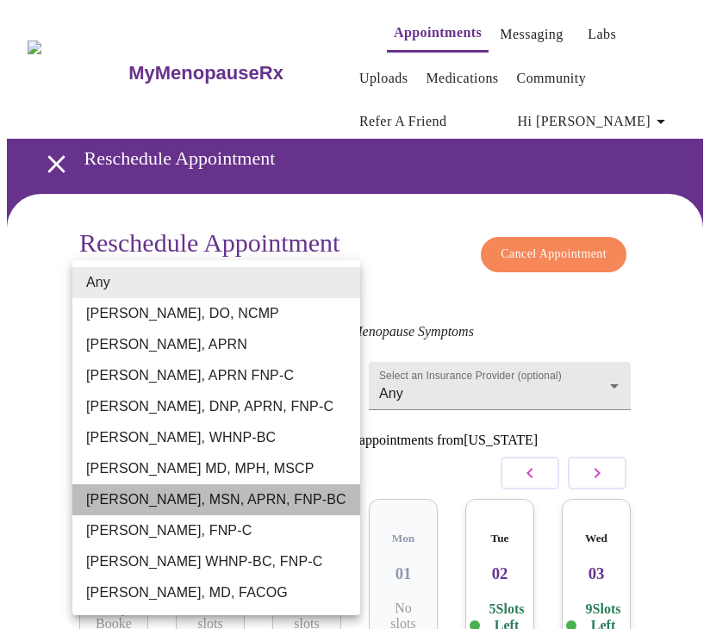
click at [271, 493] on li "[PERSON_NAME], MSN, APRN, FNP-BC" at bounding box center [216, 499] width 288 height 31
type input "[PERSON_NAME], MSN, APRN, FNP-BC"
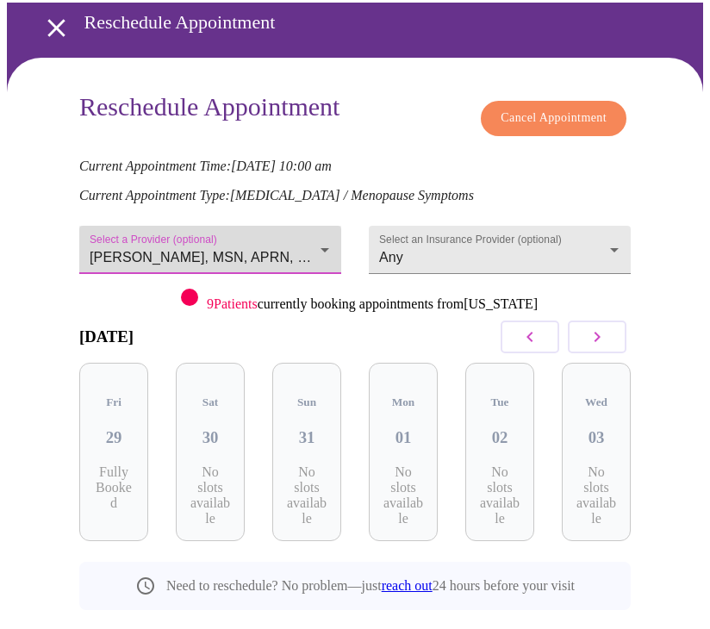
scroll to position [162, 0]
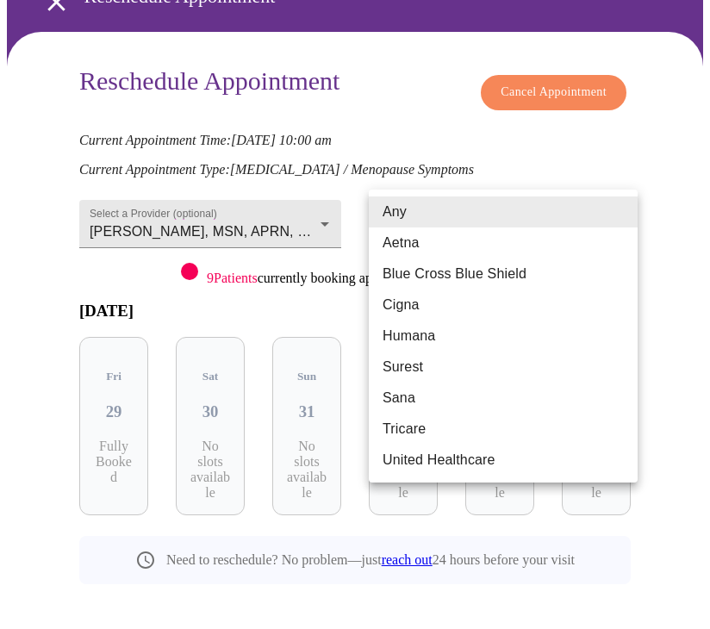
click at [613, 215] on body "MyMenopauseRx Appointments Messaging Labs Uploads Medications Community Refer a…" at bounding box center [355, 253] width 696 height 817
click at [554, 246] on li "Aetna" at bounding box center [503, 242] width 269 height 31
type input "Aetna"
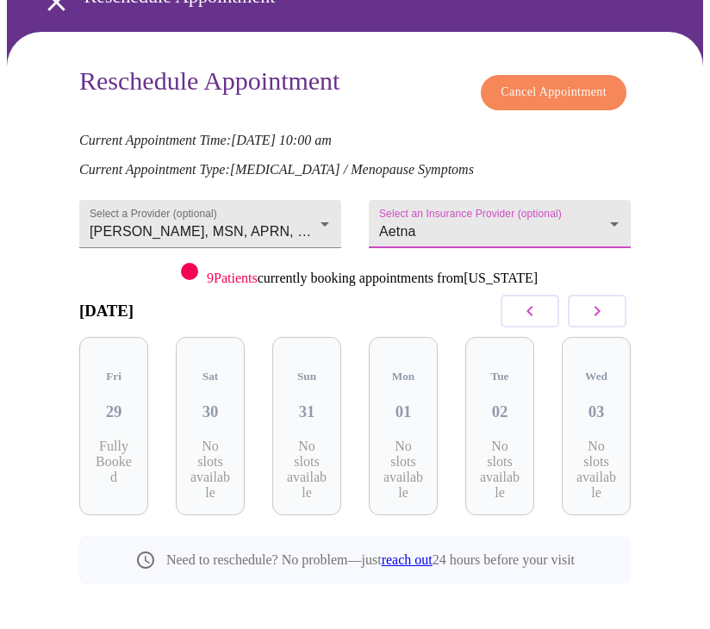
click at [616, 314] on button "button" at bounding box center [597, 311] width 59 height 33
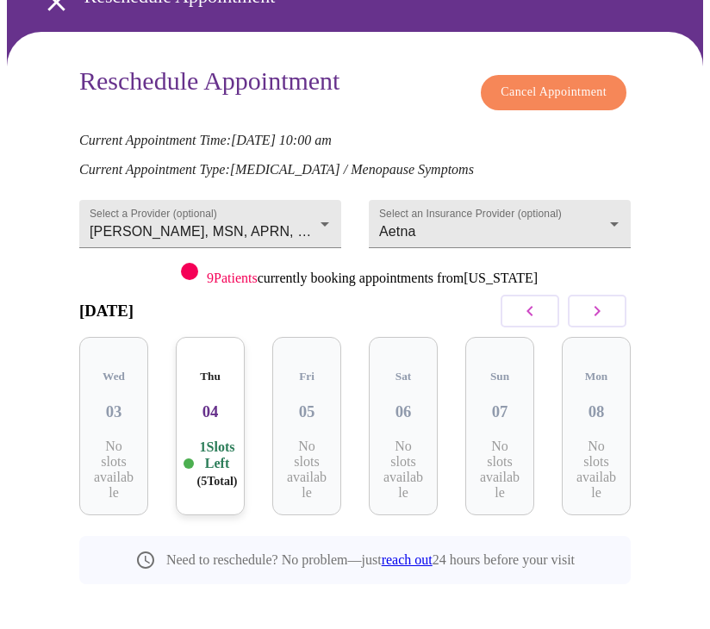
click at [616, 314] on button "button" at bounding box center [597, 311] width 59 height 33
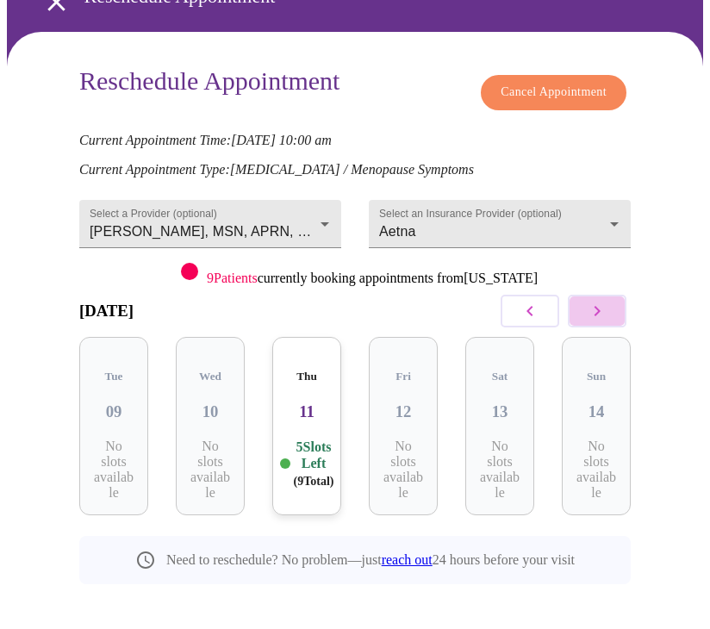
click at [616, 314] on button "button" at bounding box center [597, 311] width 59 height 33
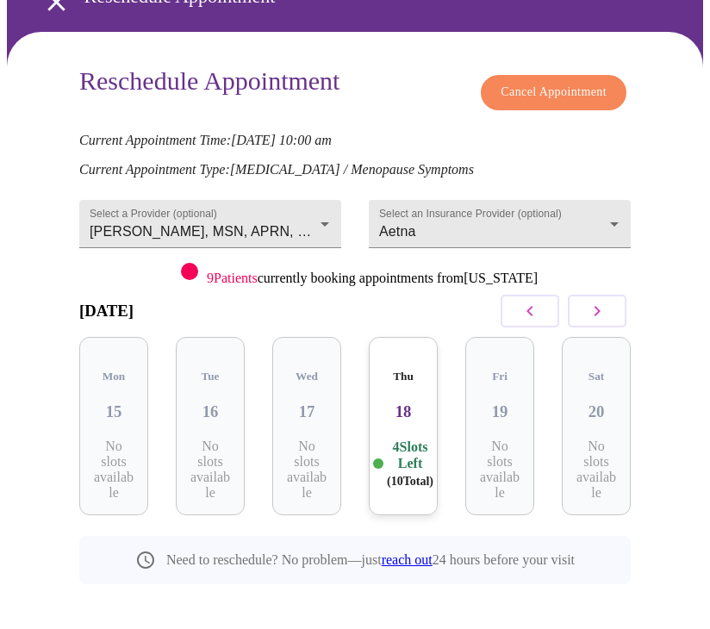
click at [616, 314] on button "button" at bounding box center [597, 311] width 59 height 33
click at [515, 413] on div "Thu 25 4 Slots Left ( 14 Total)" at bounding box center [499, 426] width 69 height 178
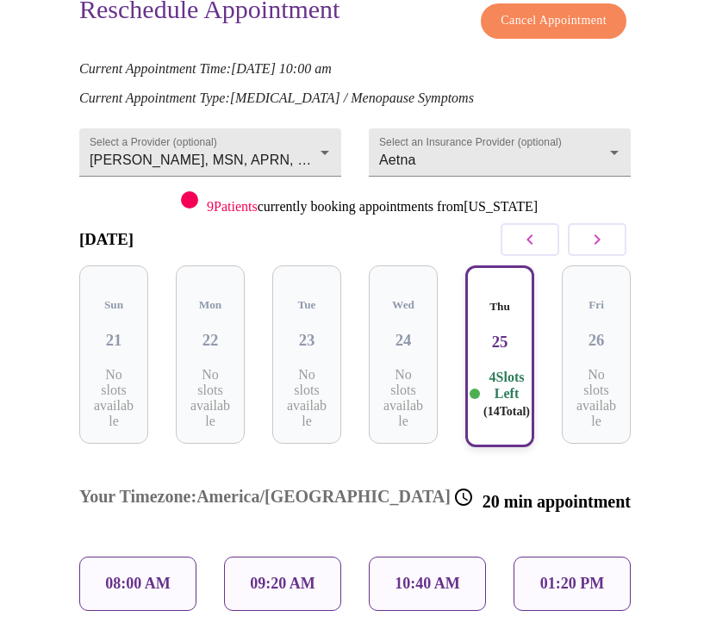
scroll to position [367, 0]
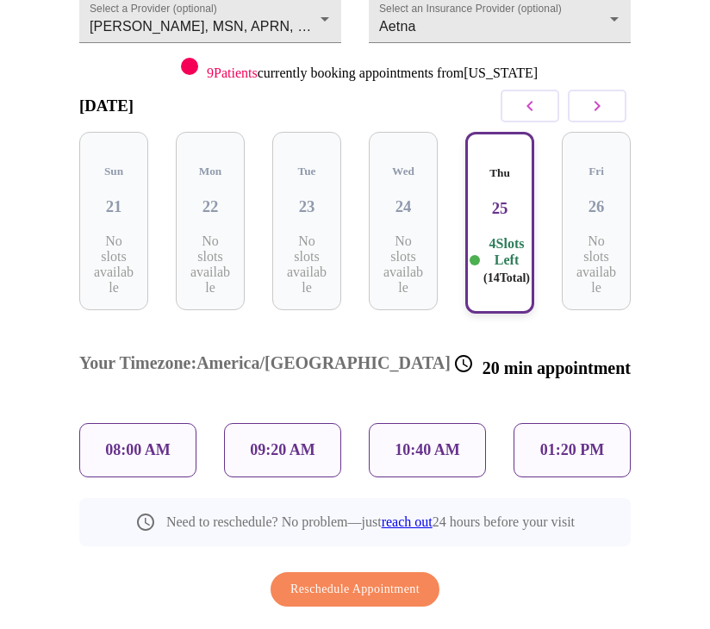
click at [292, 441] on p "09:20 AM" at bounding box center [282, 450] width 65 height 18
click at [351, 579] on span "Reschedule Appointment" at bounding box center [354, 590] width 129 height 22
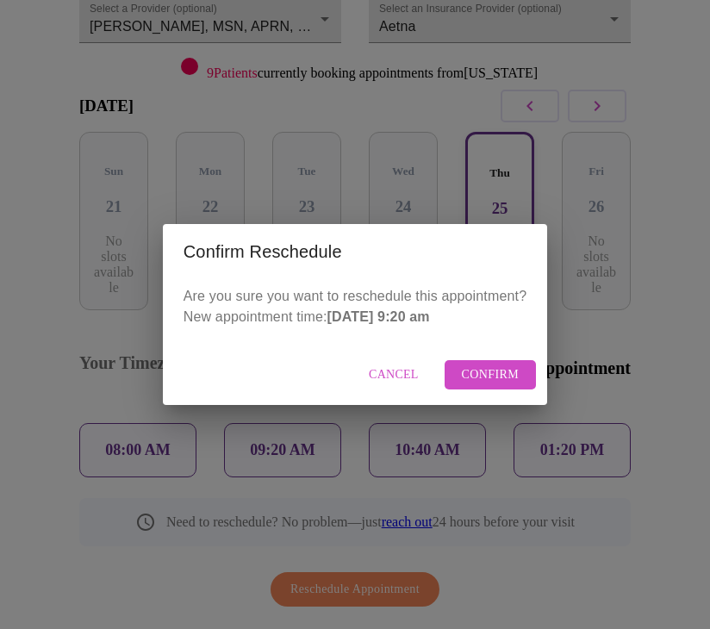
click at [407, 376] on span "Cancel" at bounding box center [394, 375] width 50 height 22
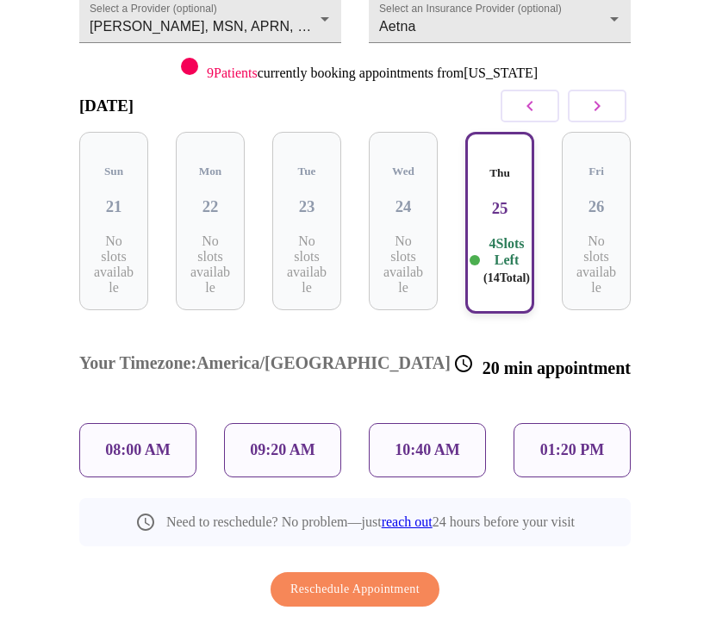
click at [306, 441] on p "09:20 AM" at bounding box center [282, 450] width 65 height 18
click at [387, 579] on span "Reschedule Appointment" at bounding box center [354, 590] width 129 height 22
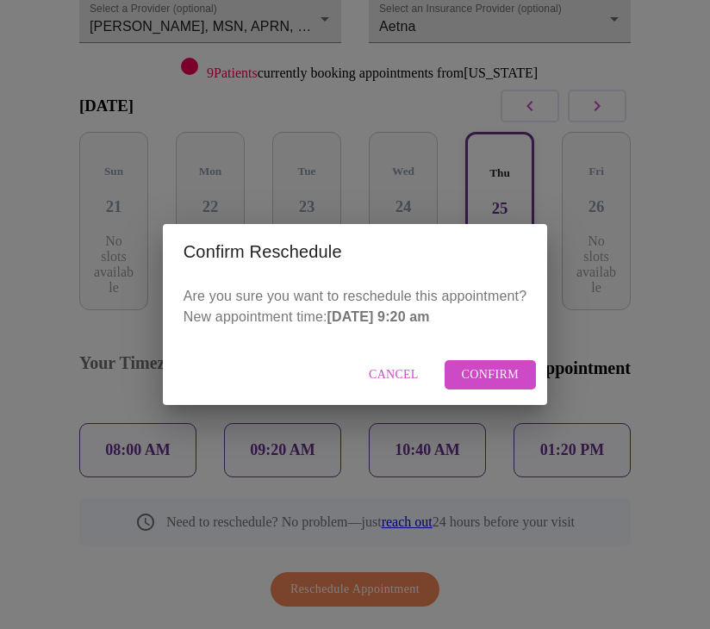
click at [496, 362] on button "Confirm" at bounding box center [491, 375] width 92 height 30
